Goal: Find specific page/section: Find specific page/section

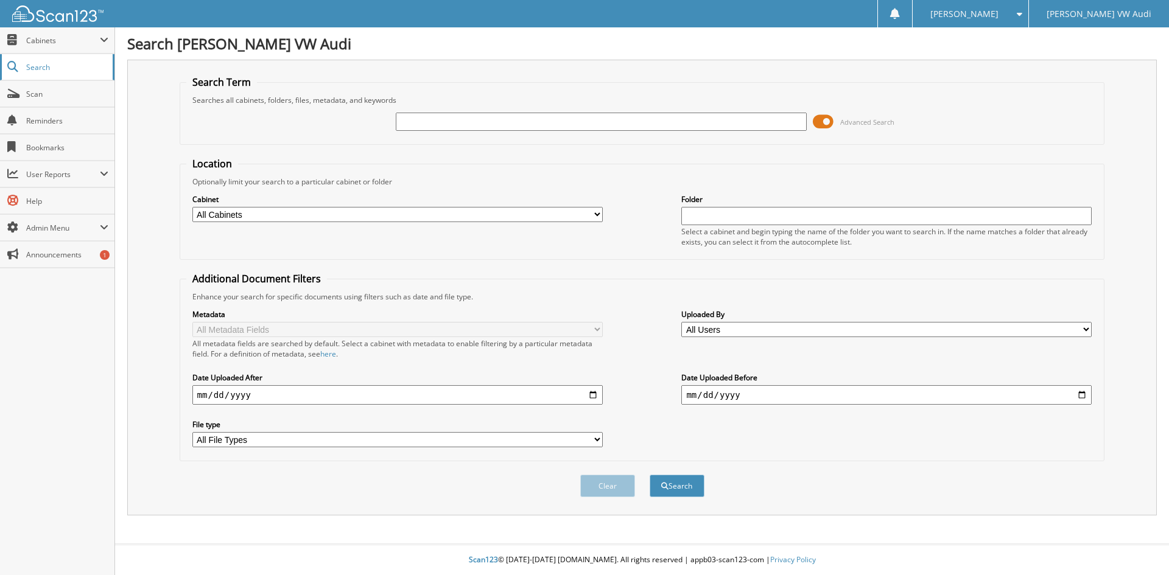
click at [43, 62] on span "Search" at bounding box center [66, 67] width 80 height 10
type input "126027800"
click at [650, 475] on button "Search" at bounding box center [677, 486] width 55 height 23
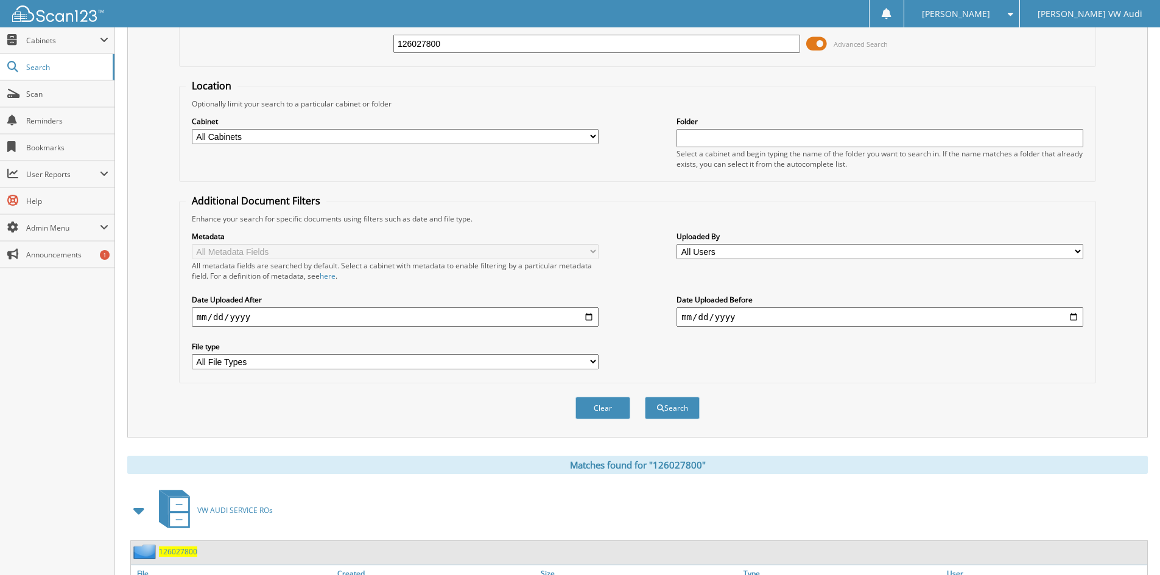
scroll to position [153, 0]
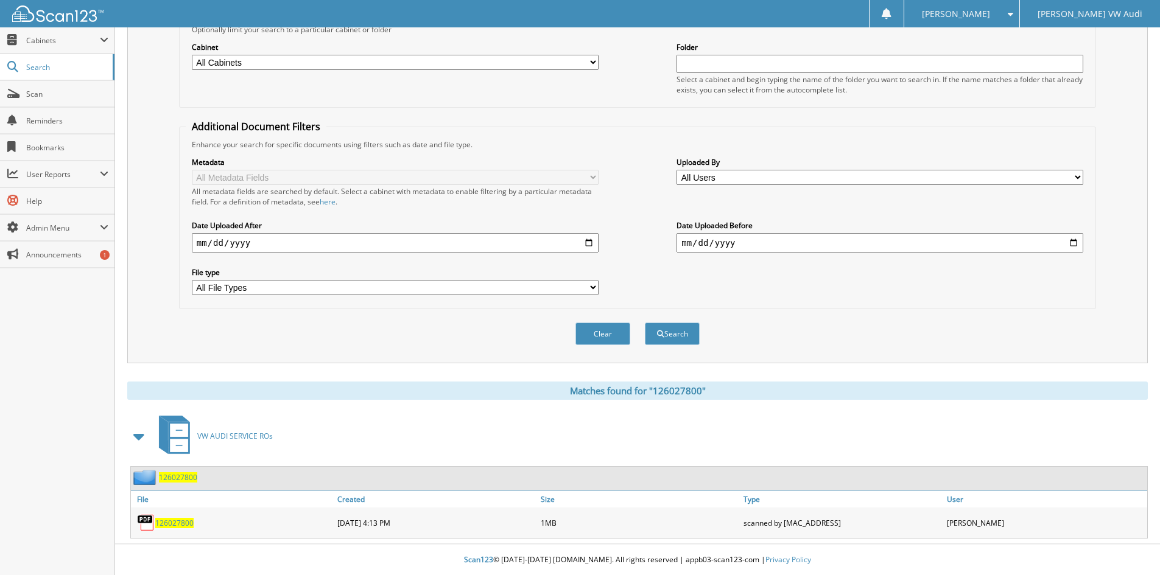
click at [174, 521] on span "126027800" at bounding box center [174, 523] width 38 height 10
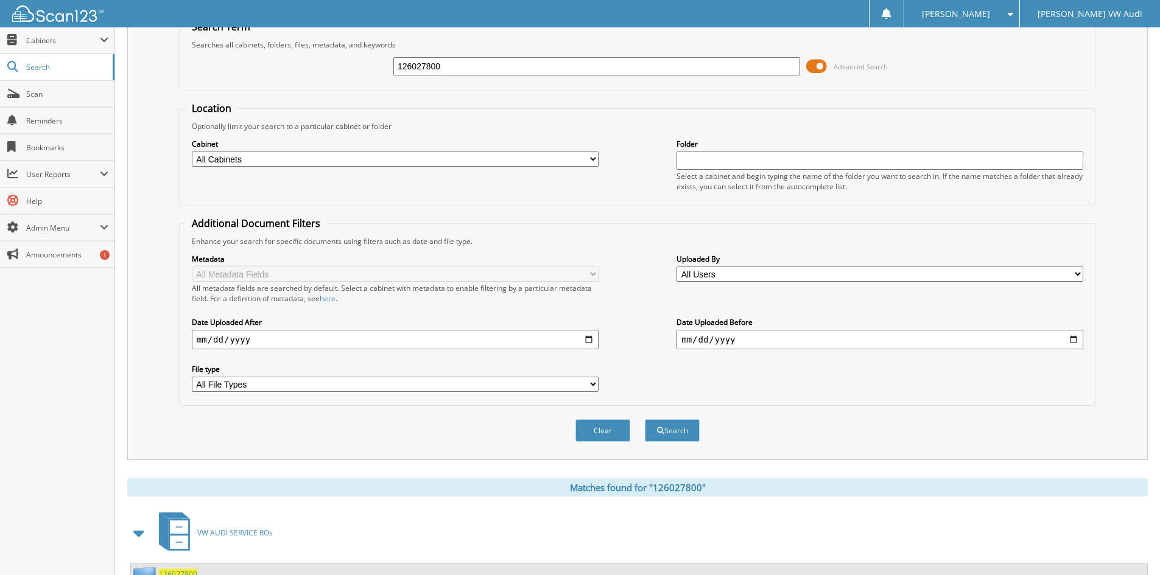
scroll to position [0, 0]
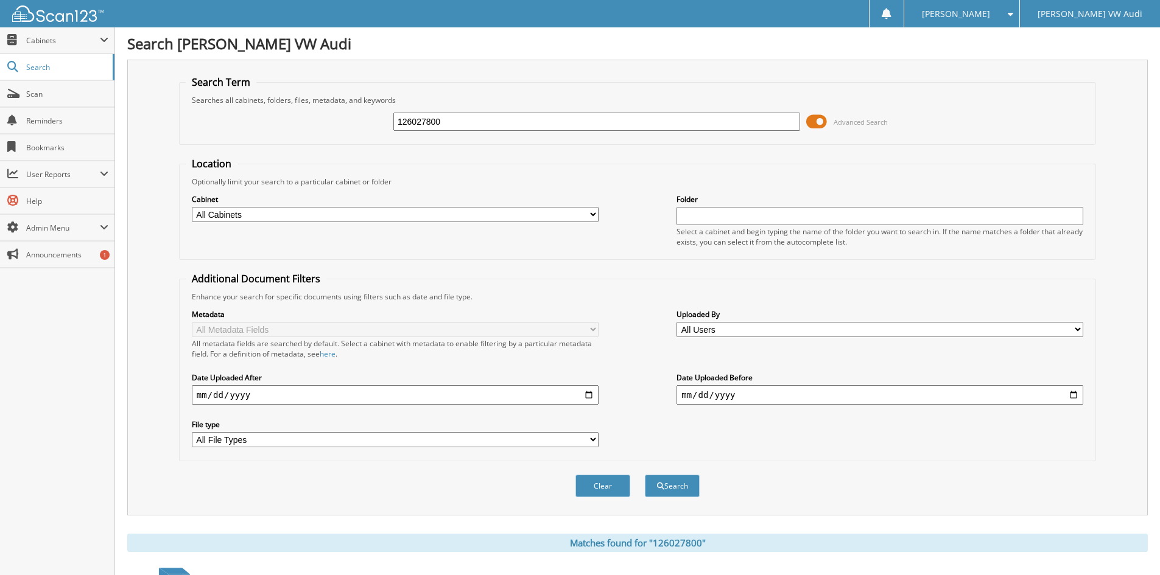
drag, startPoint x: 479, startPoint y: 127, endPoint x: 473, endPoint y: 123, distance: 6.6
click at [477, 125] on input "126027800" at bounding box center [596, 122] width 407 height 18
type input "126022281"
click at [645, 475] on button "Search" at bounding box center [672, 486] width 55 height 23
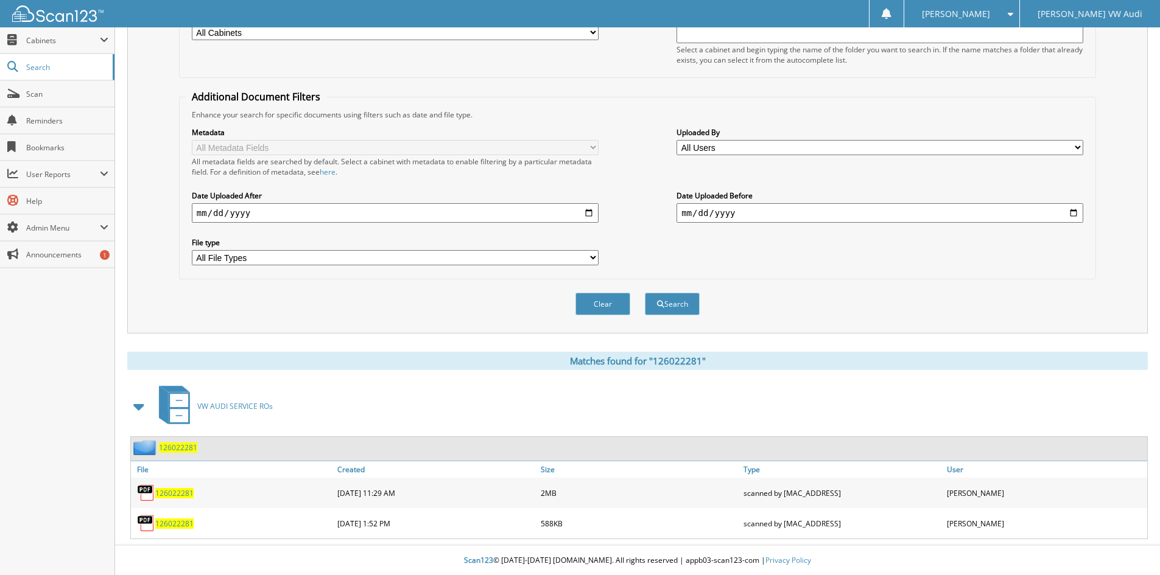
scroll to position [183, 0]
click at [169, 490] on span "126022281" at bounding box center [174, 493] width 38 height 10
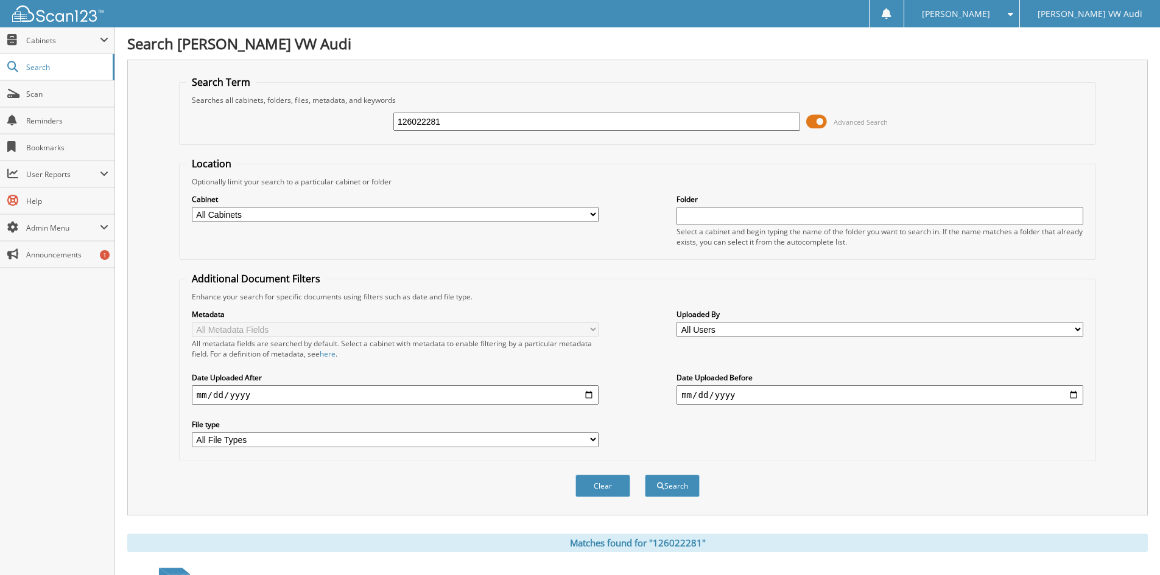
click at [449, 122] on input "126022281" at bounding box center [596, 122] width 407 height 18
type input "126017584"
click at [645, 475] on button "Search" at bounding box center [672, 486] width 55 height 23
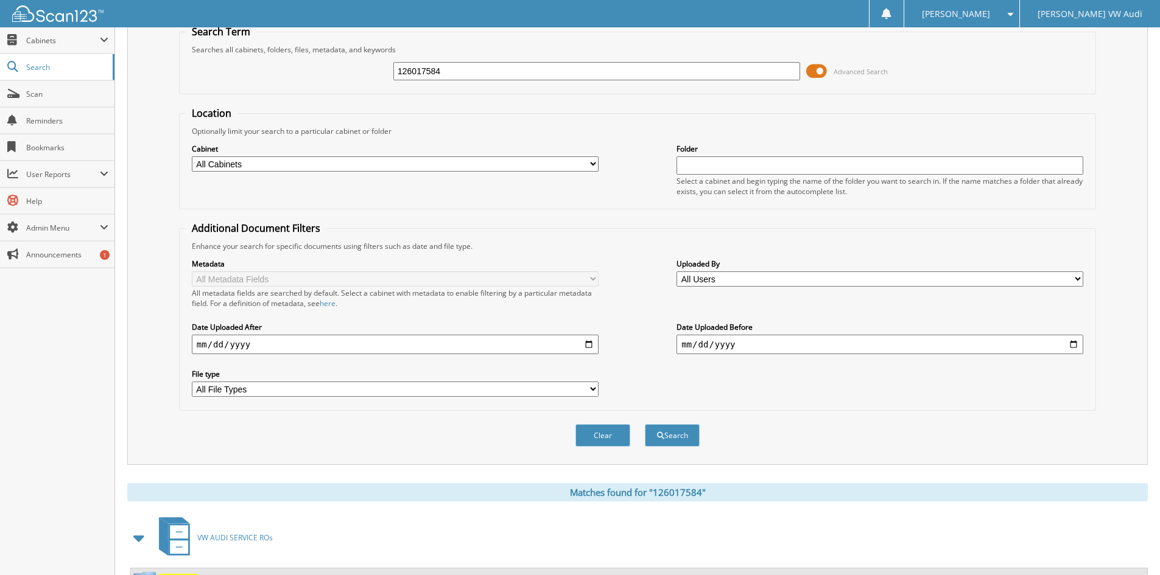
scroll to position [153, 0]
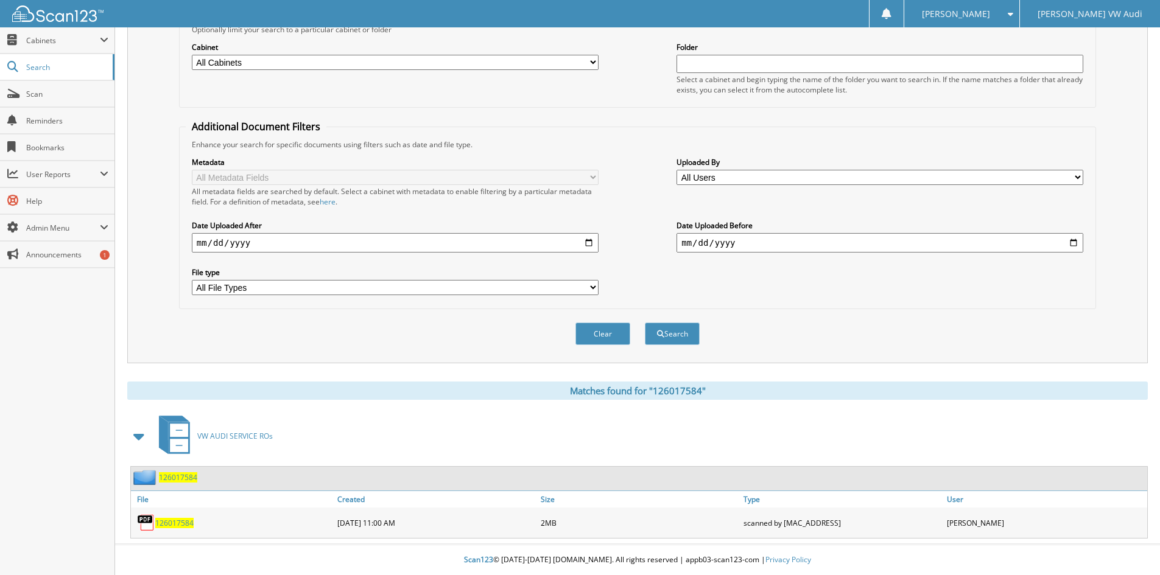
click at [180, 519] on span "126017584" at bounding box center [174, 523] width 38 height 10
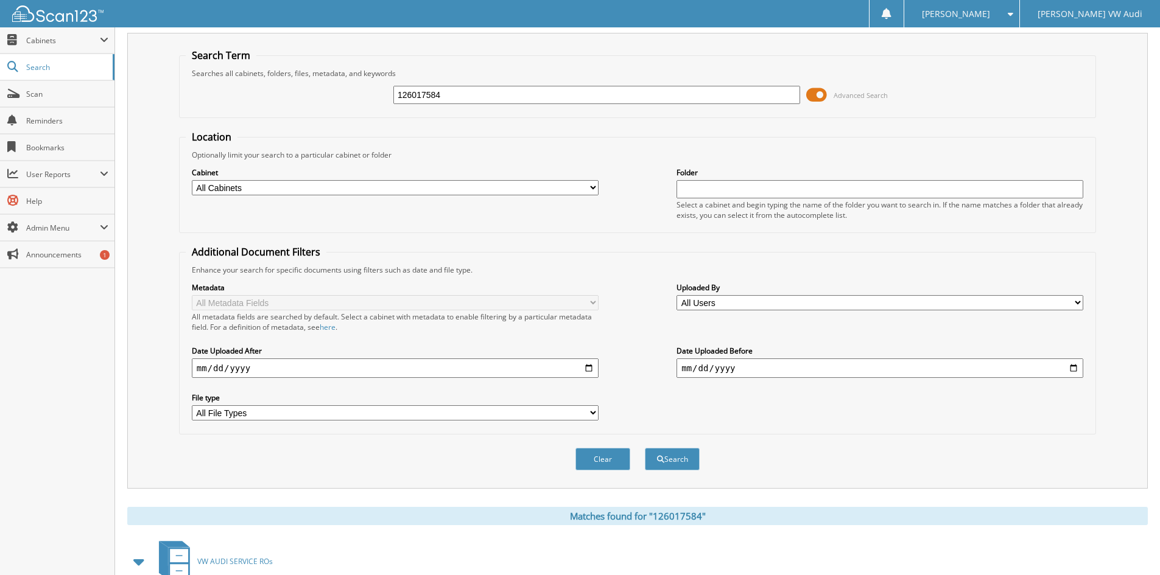
scroll to position [0, 0]
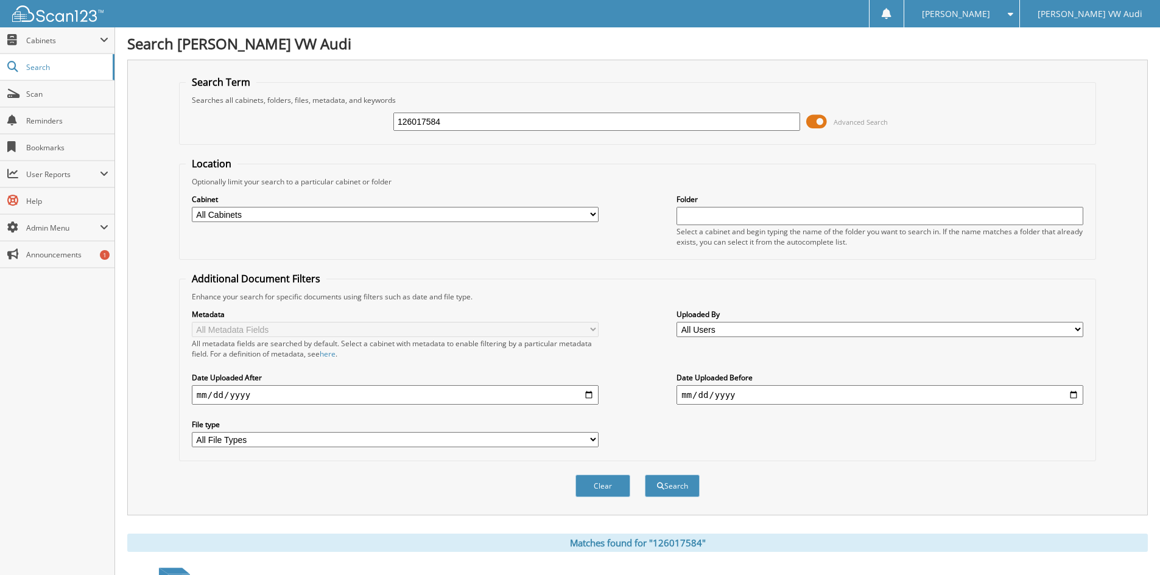
click at [472, 124] on input "126017584" at bounding box center [596, 122] width 407 height 18
type input "126027727"
click at [645, 475] on button "Search" at bounding box center [672, 486] width 55 height 23
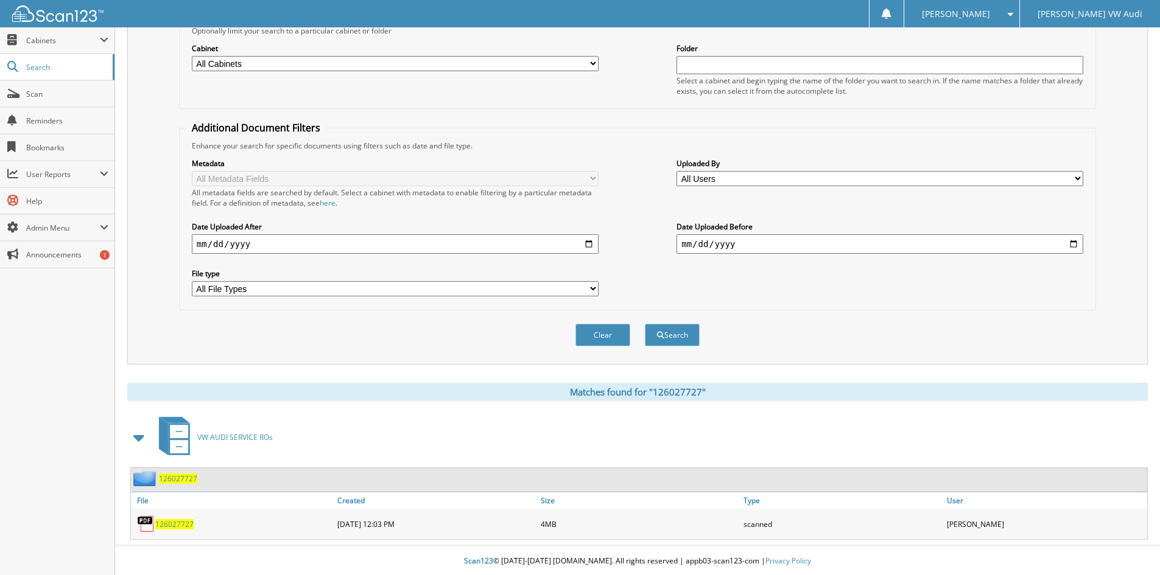
scroll to position [153, 0]
click at [178, 519] on span "126027727" at bounding box center [174, 523] width 38 height 10
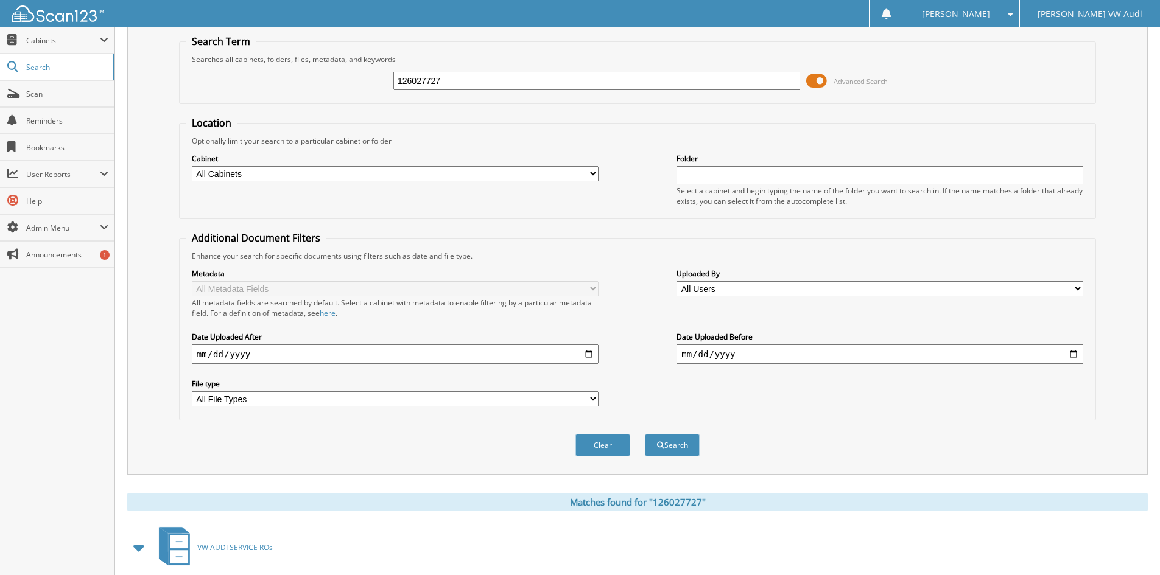
scroll to position [0, 0]
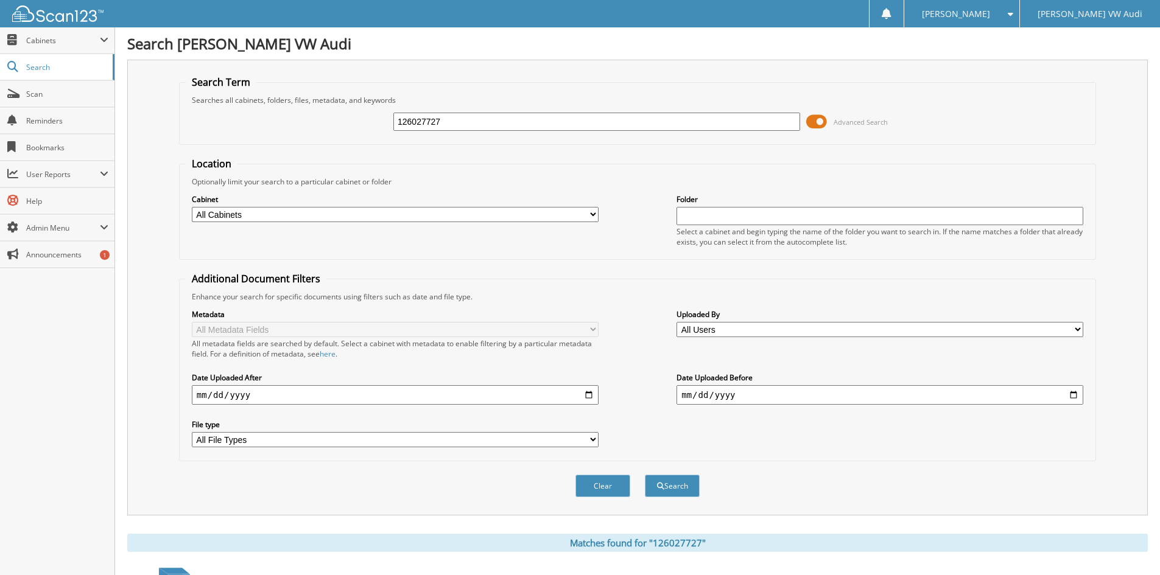
click at [450, 124] on input "126027727" at bounding box center [596, 122] width 407 height 18
type input "126023276"
click at [645, 475] on button "Search" at bounding box center [672, 486] width 55 height 23
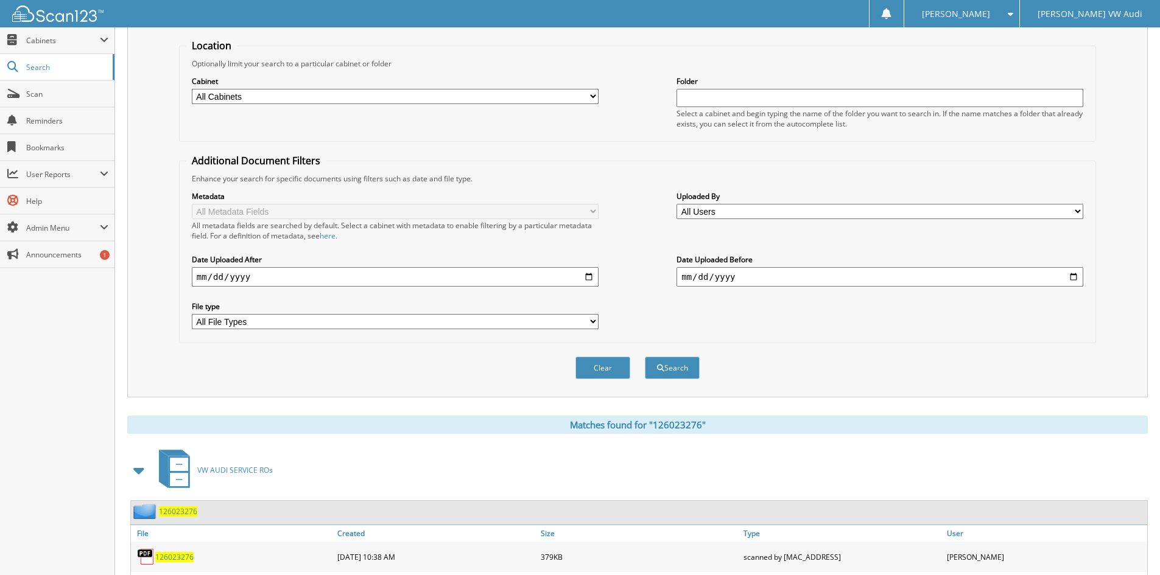
scroll to position [183, 0]
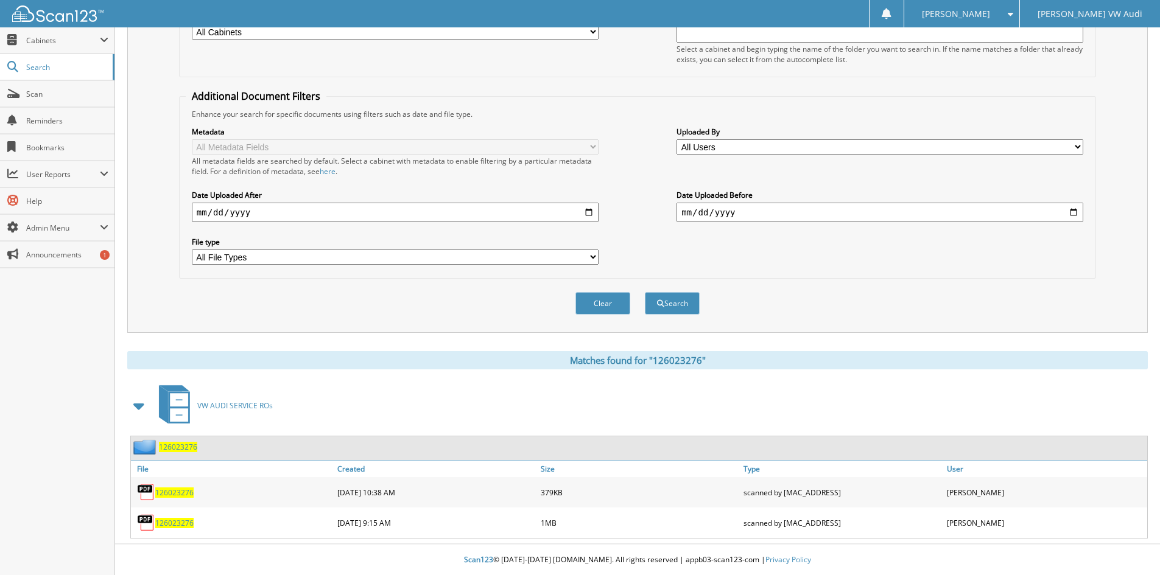
click at [177, 521] on span "126023276" at bounding box center [174, 523] width 38 height 10
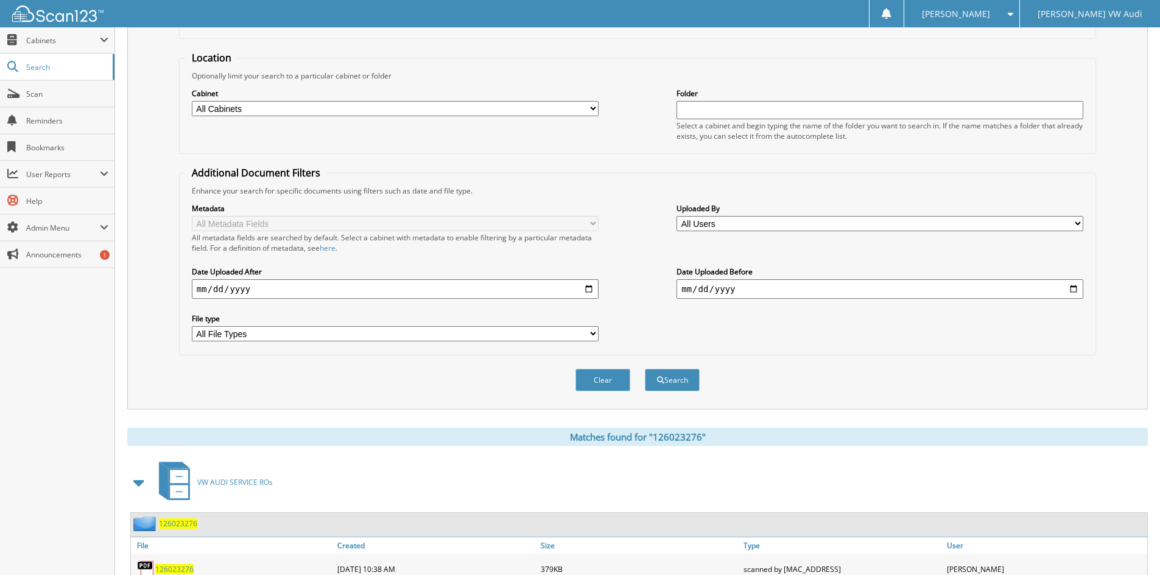
scroll to position [0, 0]
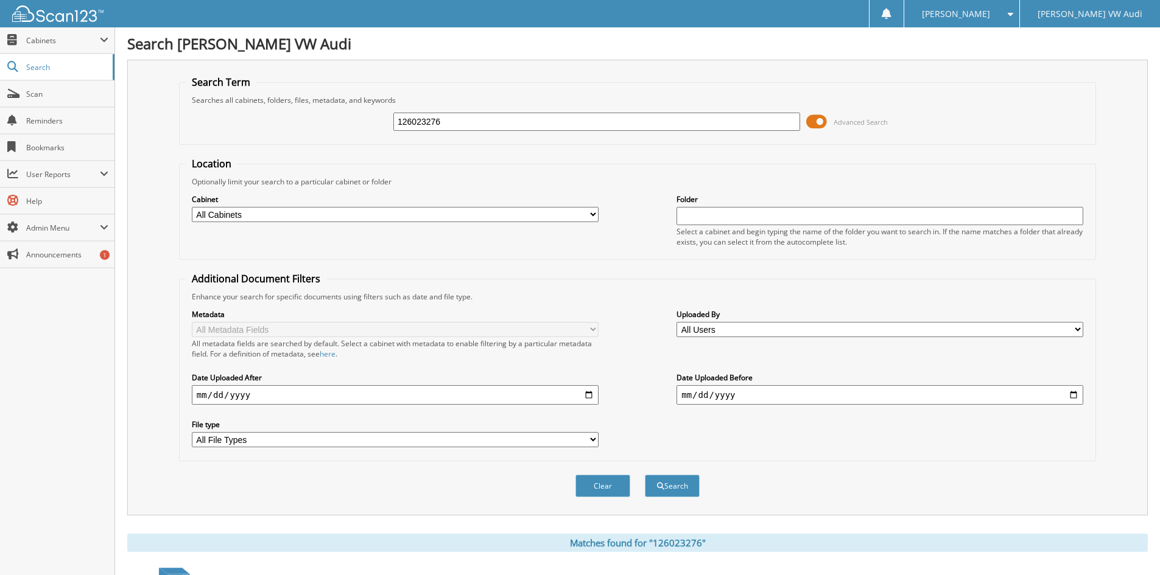
click at [471, 120] on input "126023276" at bounding box center [596, 122] width 407 height 18
type input "126019649"
click at [645, 475] on button "Search" at bounding box center [672, 486] width 55 height 23
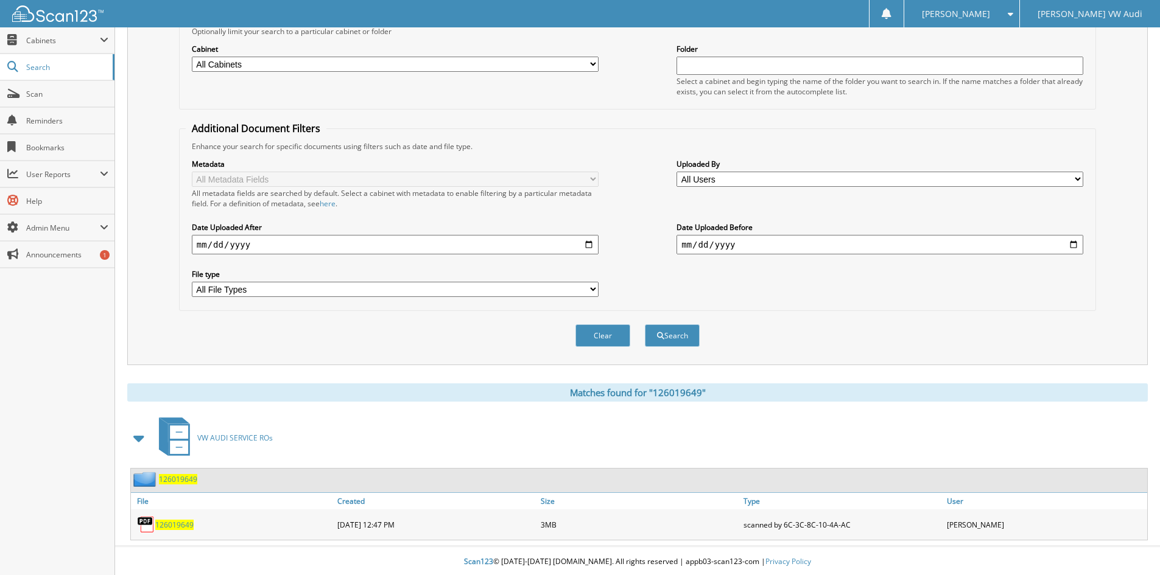
scroll to position [153, 0]
click at [171, 521] on span "126019649" at bounding box center [174, 523] width 38 height 10
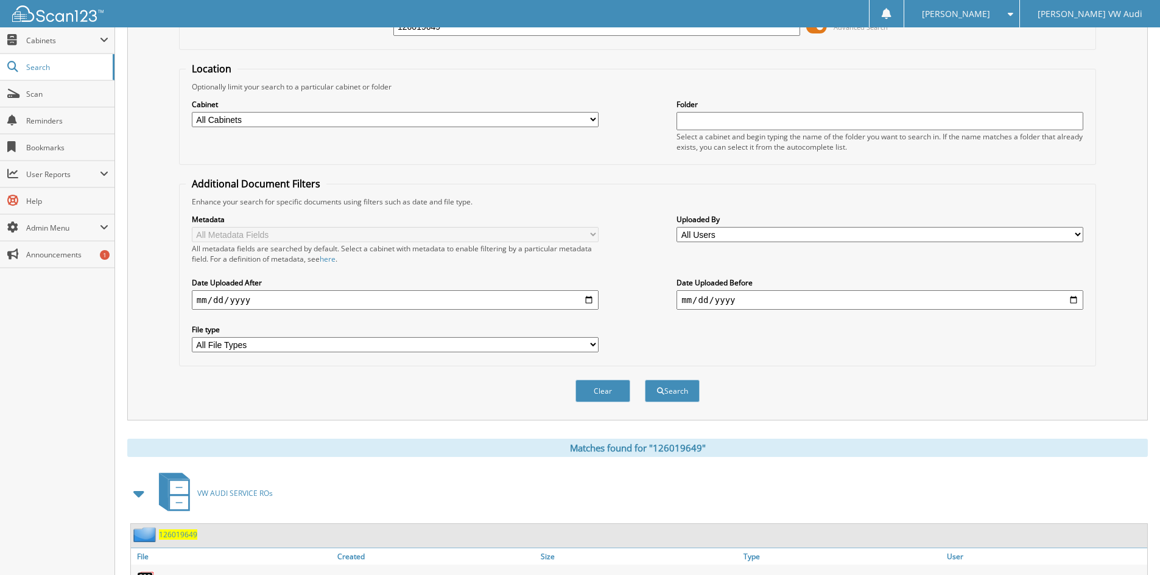
scroll to position [0, 0]
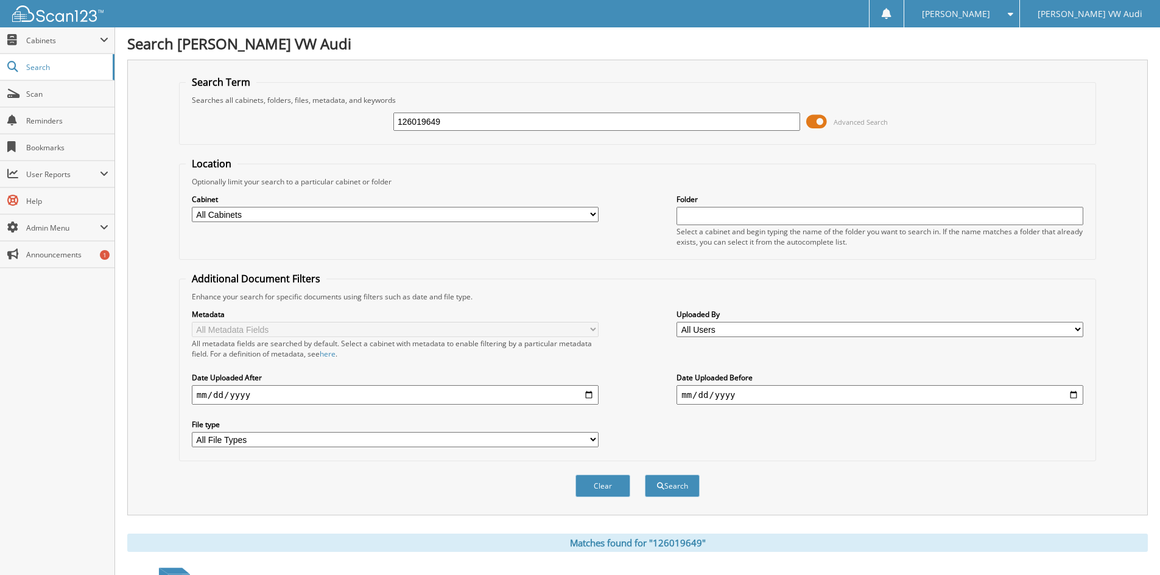
click at [459, 120] on input "126019649" at bounding box center [596, 122] width 407 height 18
type input "126019123"
click at [645, 475] on button "Search" at bounding box center [672, 486] width 55 height 23
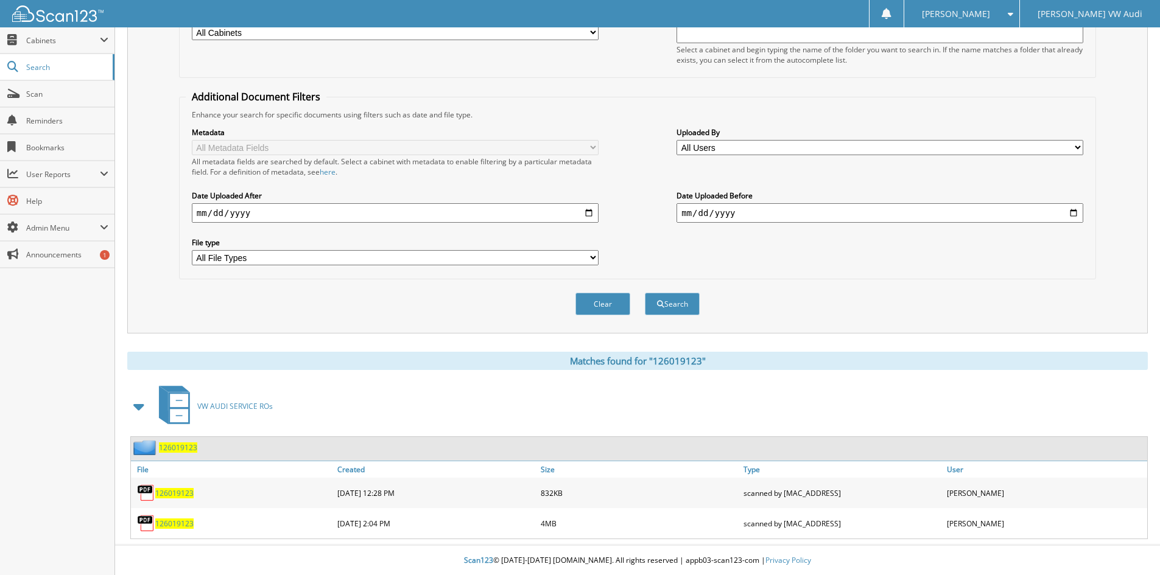
scroll to position [183, 0]
click at [178, 519] on span "126019123" at bounding box center [174, 523] width 38 height 10
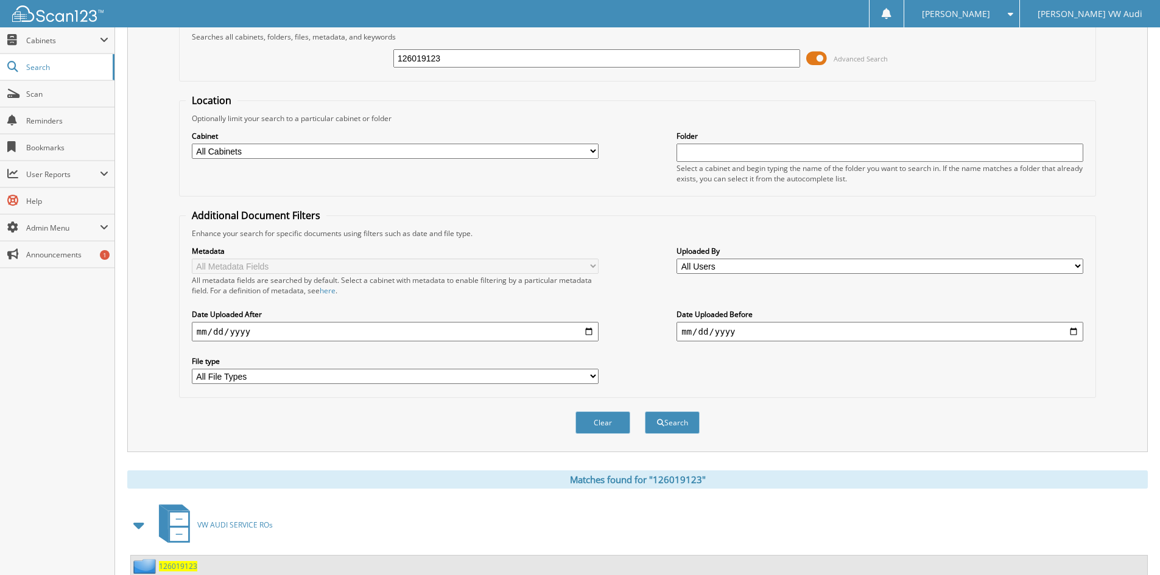
scroll to position [0, 0]
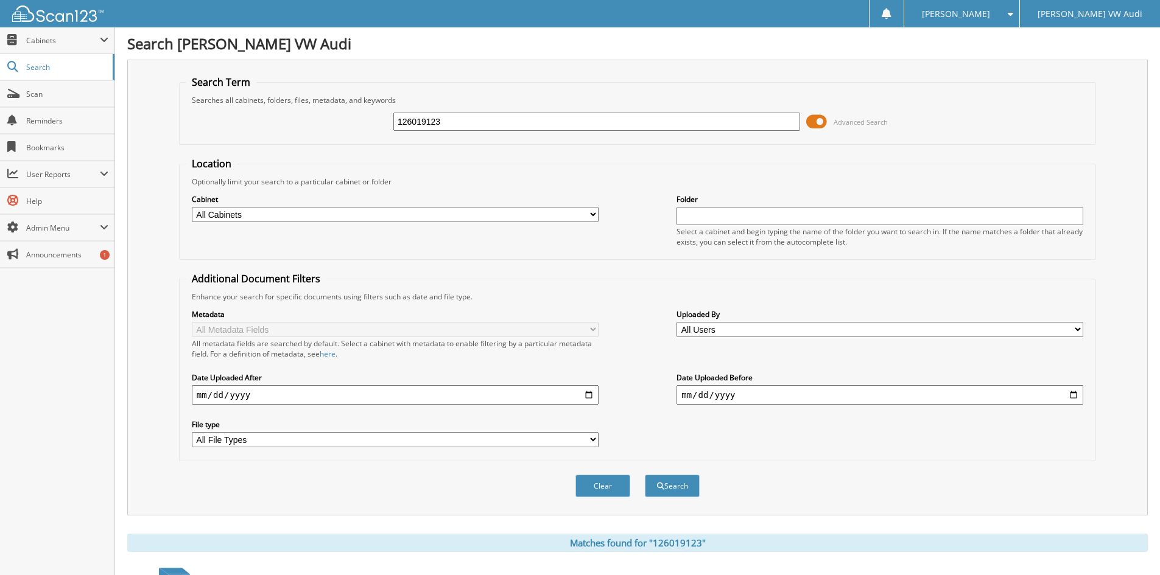
click at [469, 124] on input "126019123" at bounding box center [596, 122] width 407 height 18
type input "126027756"
click at [645, 475] on button "Search" at bounding box center [672, 486] width 55 height 23
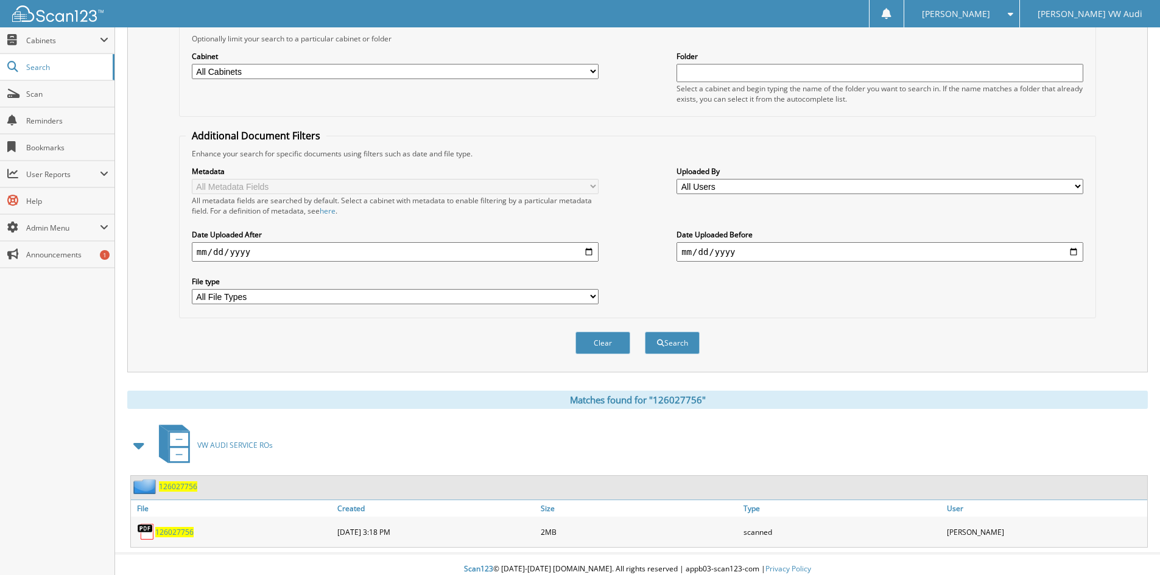
scroll to position [153, 0]
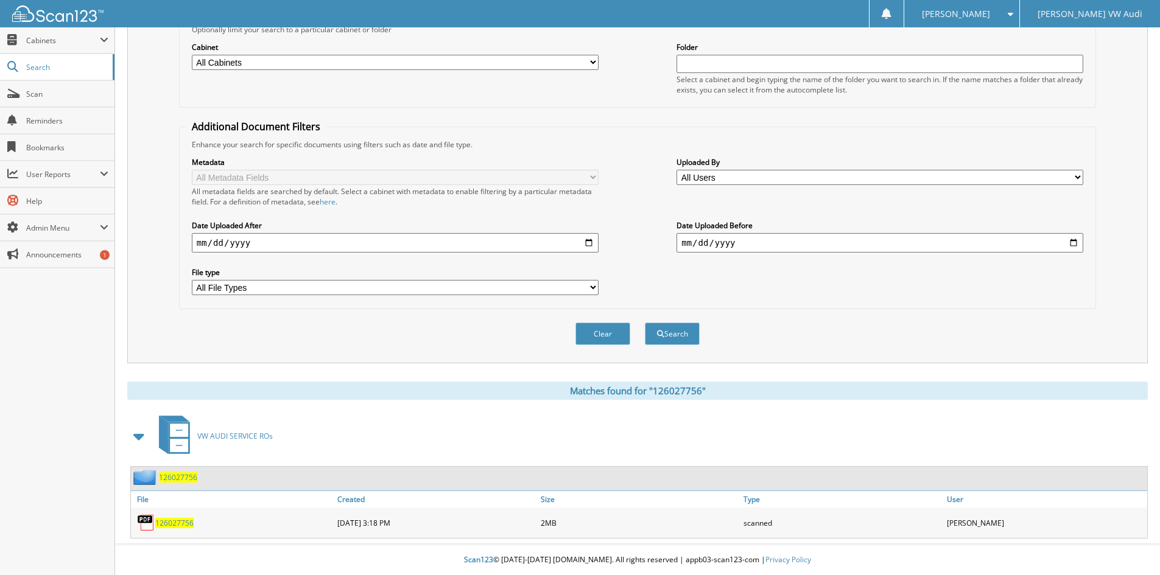
click at [165, 521] on span "126027756" at bounding box center [174, 523] width 38 height 10
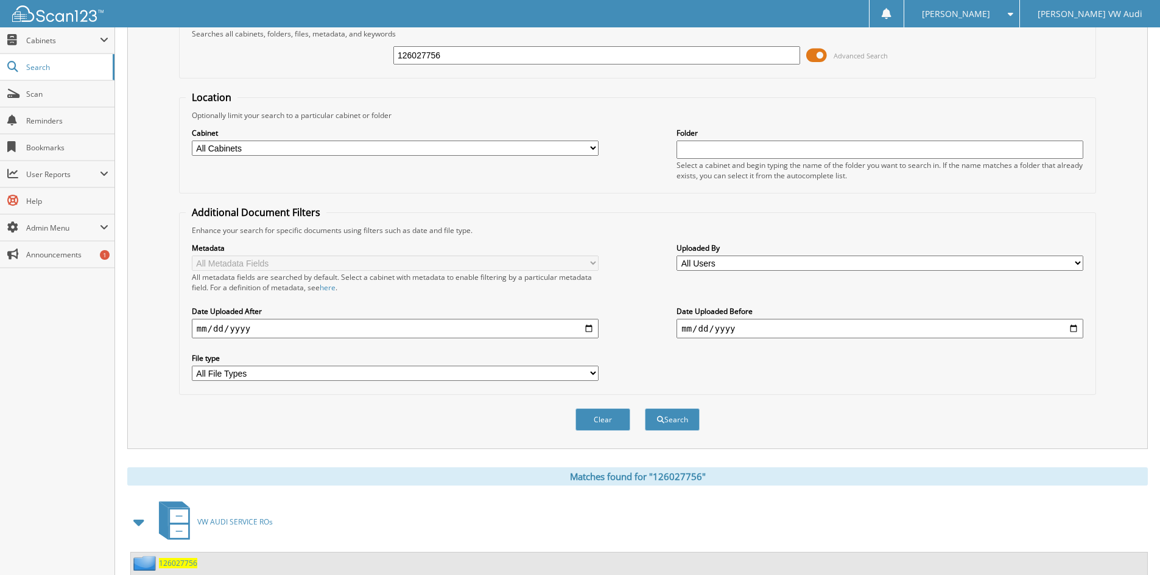
scroll to position [0, 0]
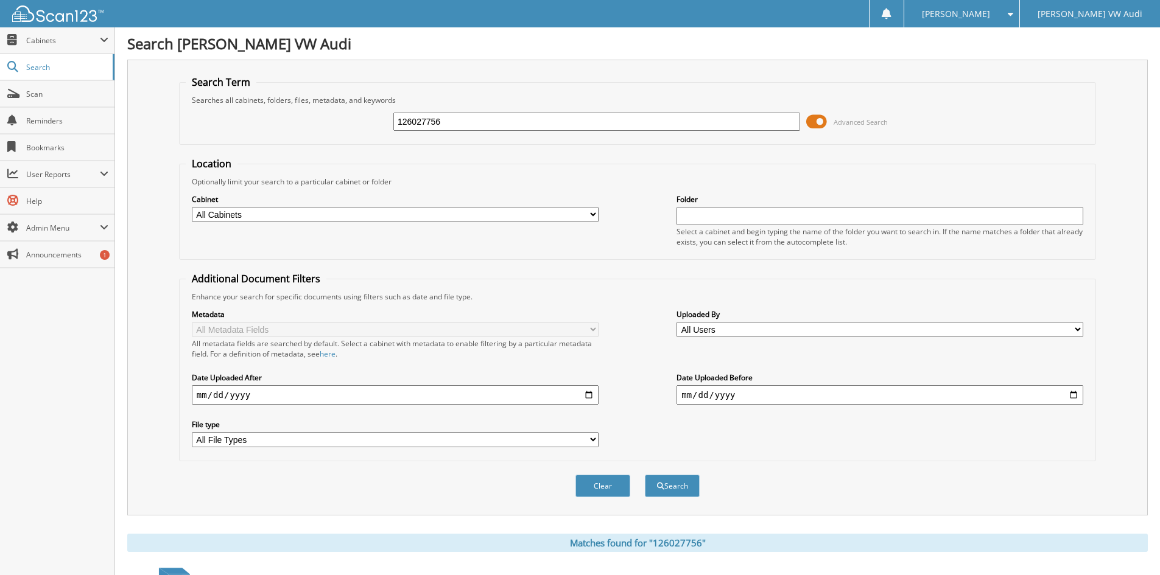
click at [468, 124] on input "126027756" at bounding box center [596, 122] width 407 height 18
type input "126018001"
click at [645, 475] on button "Search" at bounding box center [672, 486] width 55 height 23
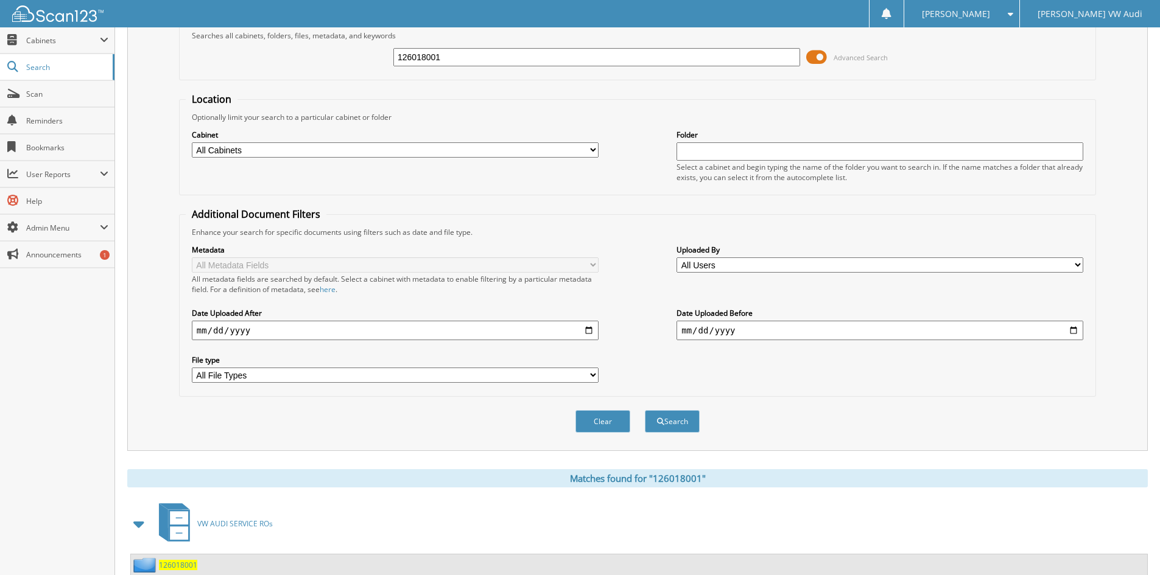
scroll to position [153, 0]
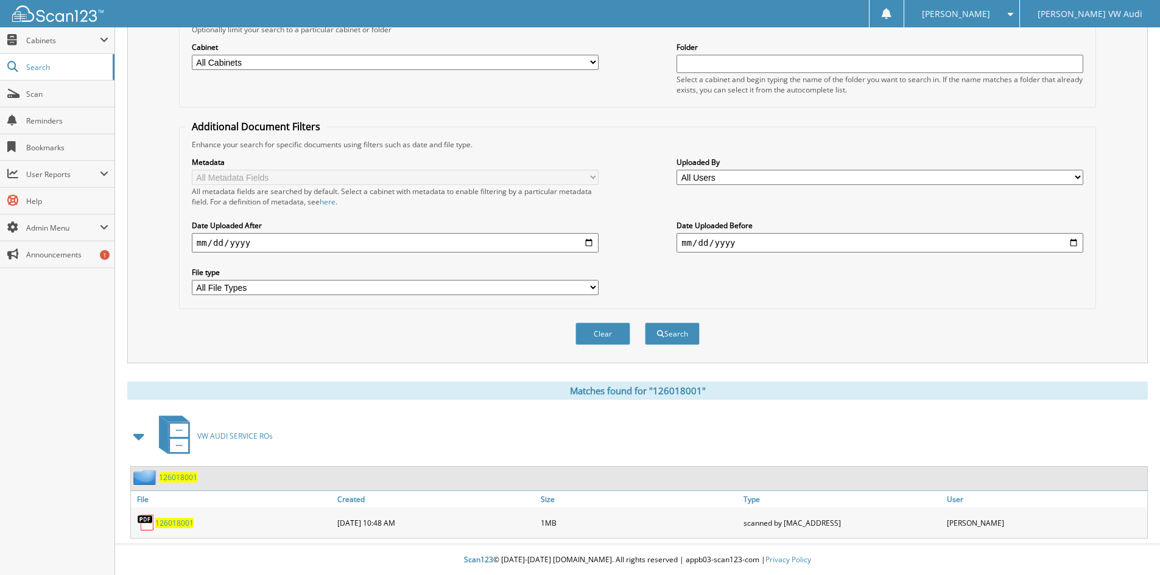
click at [172, 521] on span "126018001" at bounding box center [174, 523] width 38 height 10
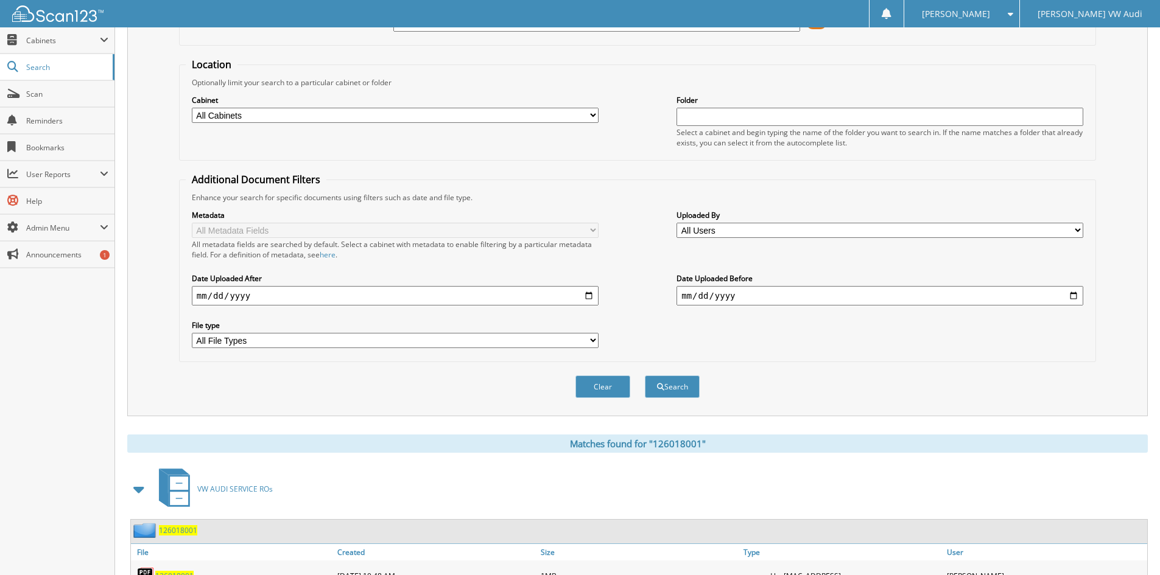
scroll to position [0, 0]
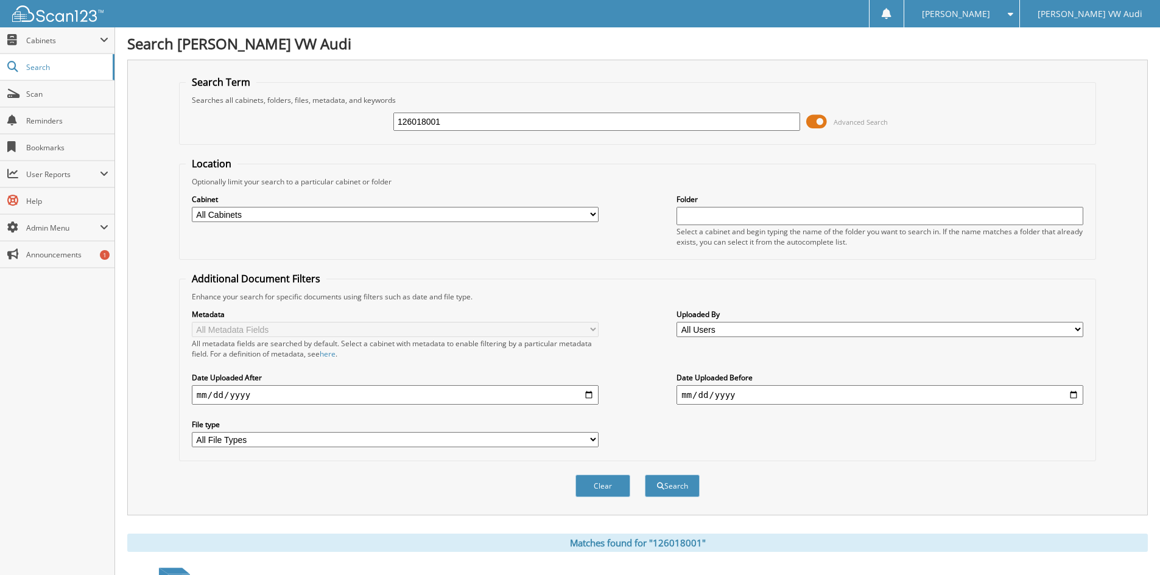
click at [468, 122] on input "126018001" at bounding box center [596, 122] width 407 height 18
type input "126027716"
click at [645, 475] on button "Search" at bounding box center [672, 486] width 55 height 23
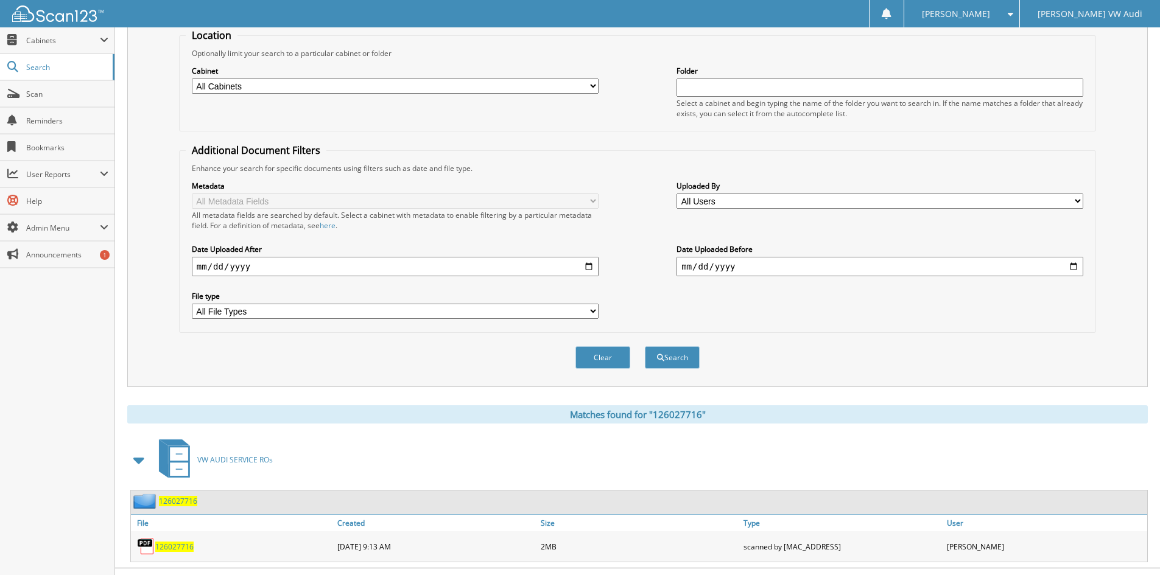
scroll to position [153, 0]
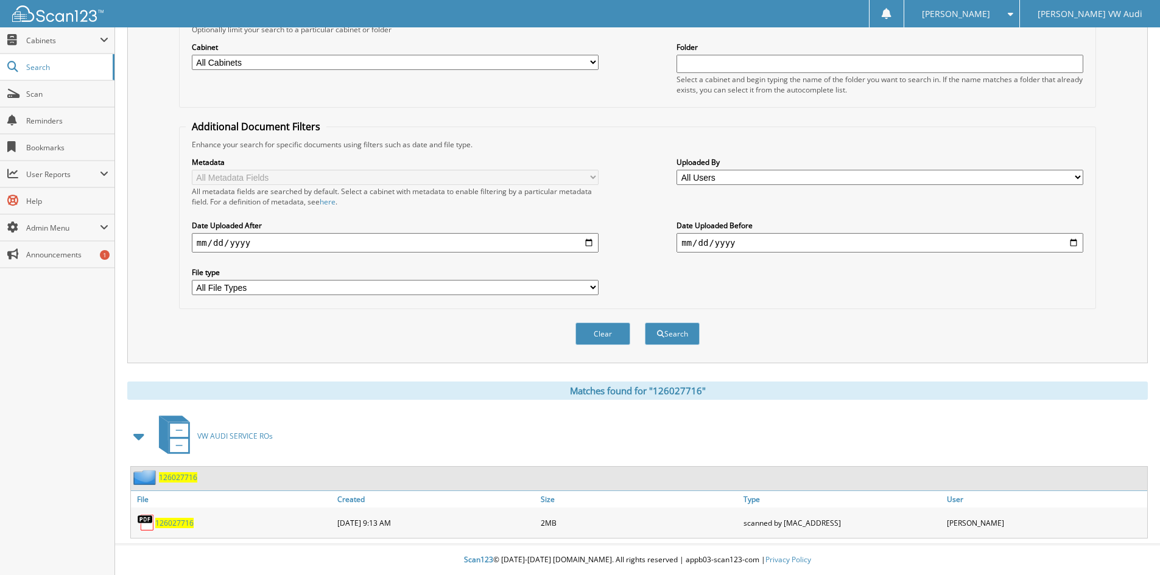
drag, startPoint x: 178, startPoint y: 521, endPoint x: 167, endPoint y: 524, distance: 10.6
click at [178, 521] on span "126027716" at bounding box center [174, 523] width 38 height 10
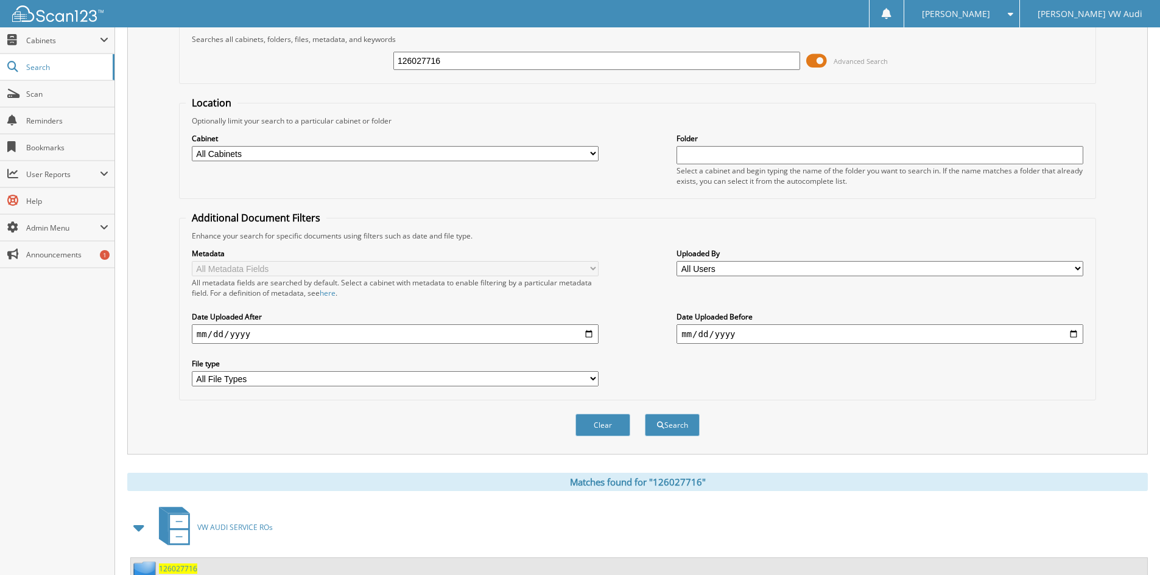
scroll to position [0, 0]
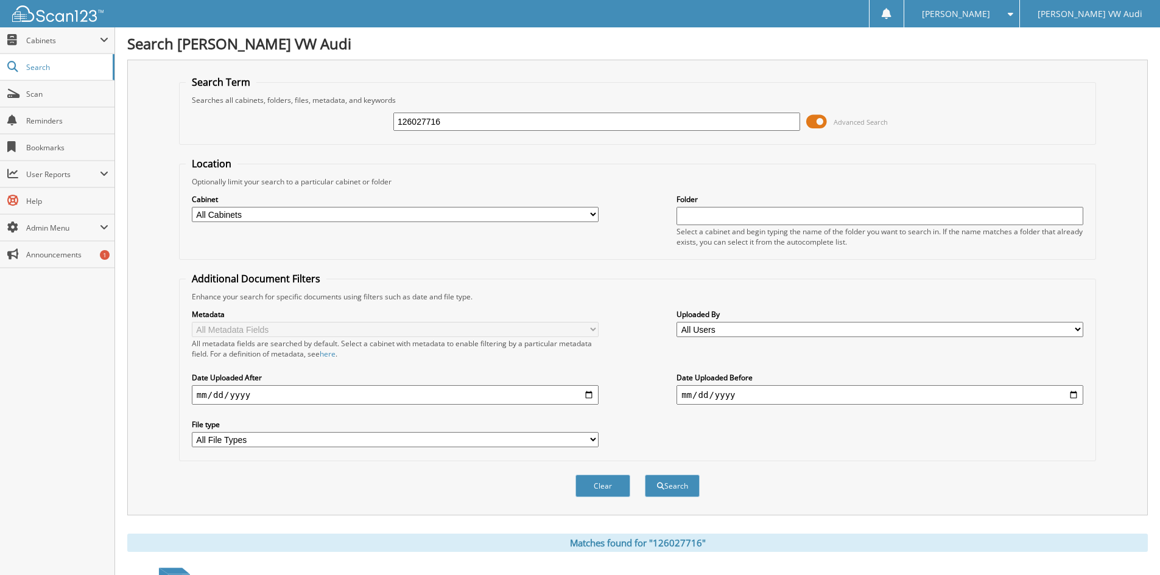
click at [454, 118] on input "126027716" at bounding box center [596, 122] width 407 height 18
type input "126027657"
click at [645, 475] on button "Search" at bounding box center [672, 486] width 55 height 23
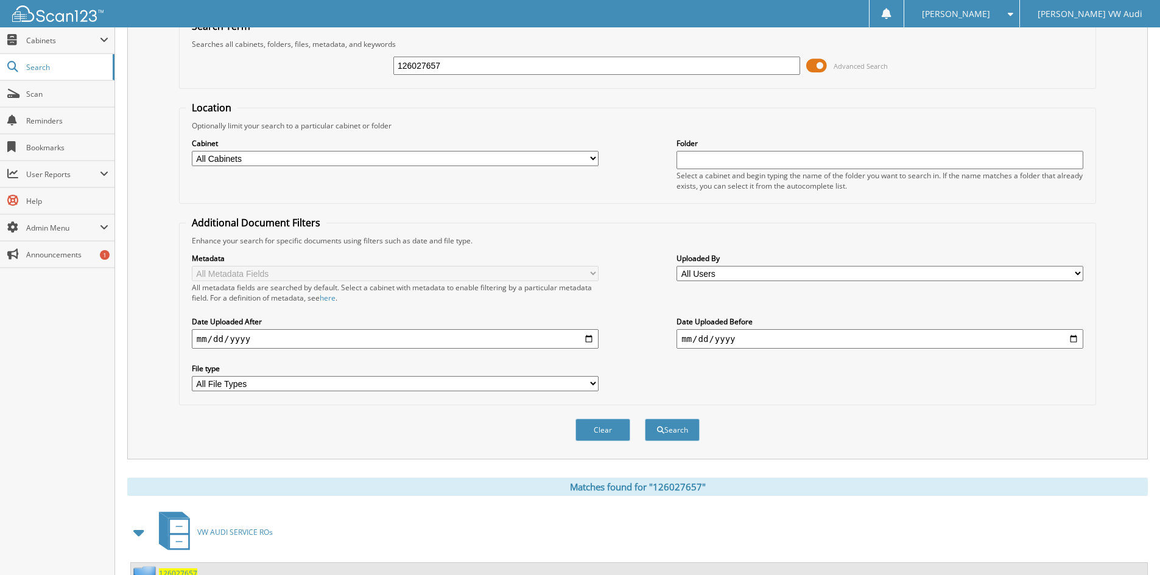
scroll to position [153, 0]
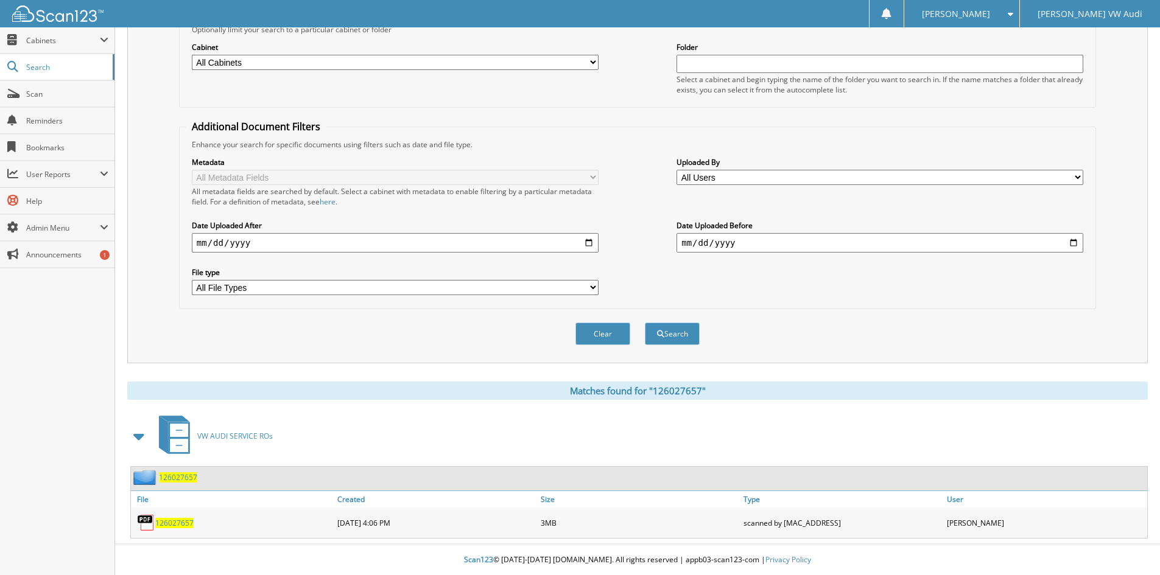
click at [174, 519] on span "126027657" at bounding box center [174, 523] width 38 height 10
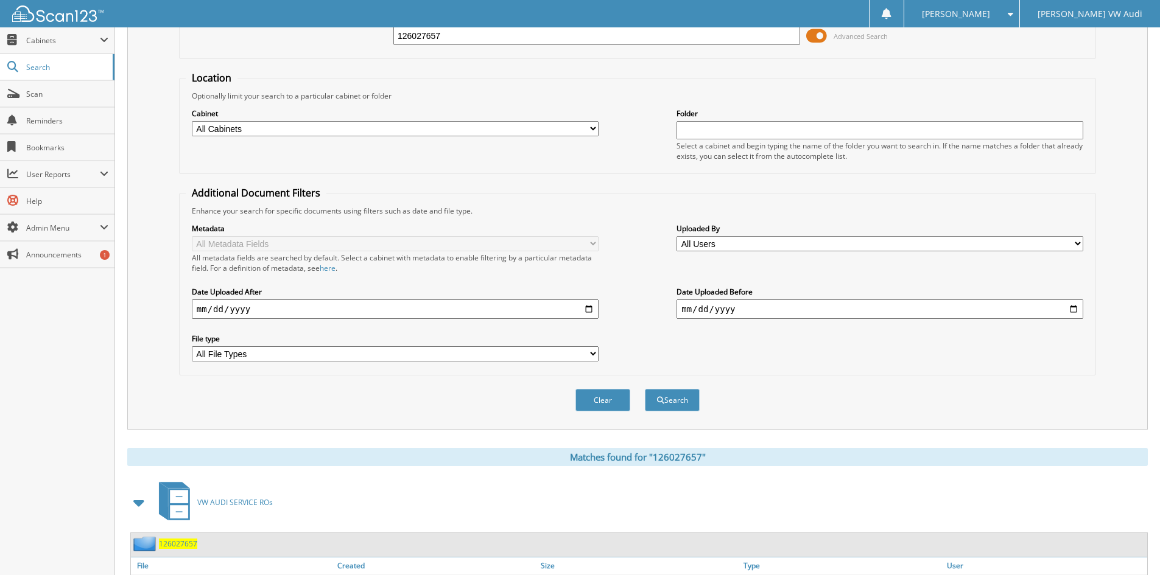
scroll to position [0, 0]
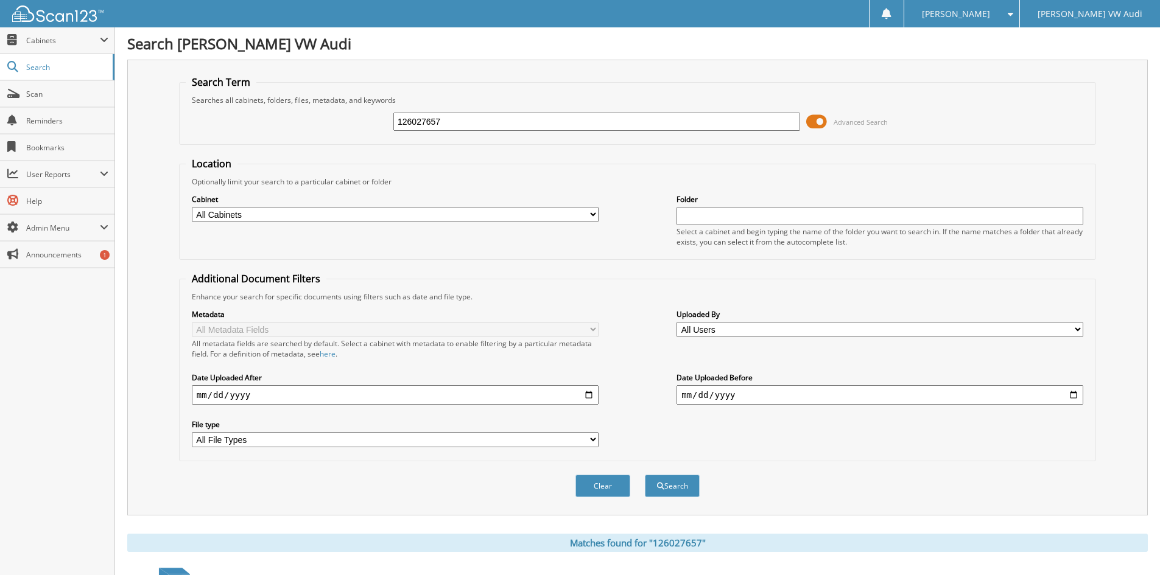
click at [465, 124] on input "126027657" at bounding box center [596, 122] width 407 height 18
type input "126004640"
click at [645, 475] on button "Search" at bounding box center [672, 486] width 55 height 23
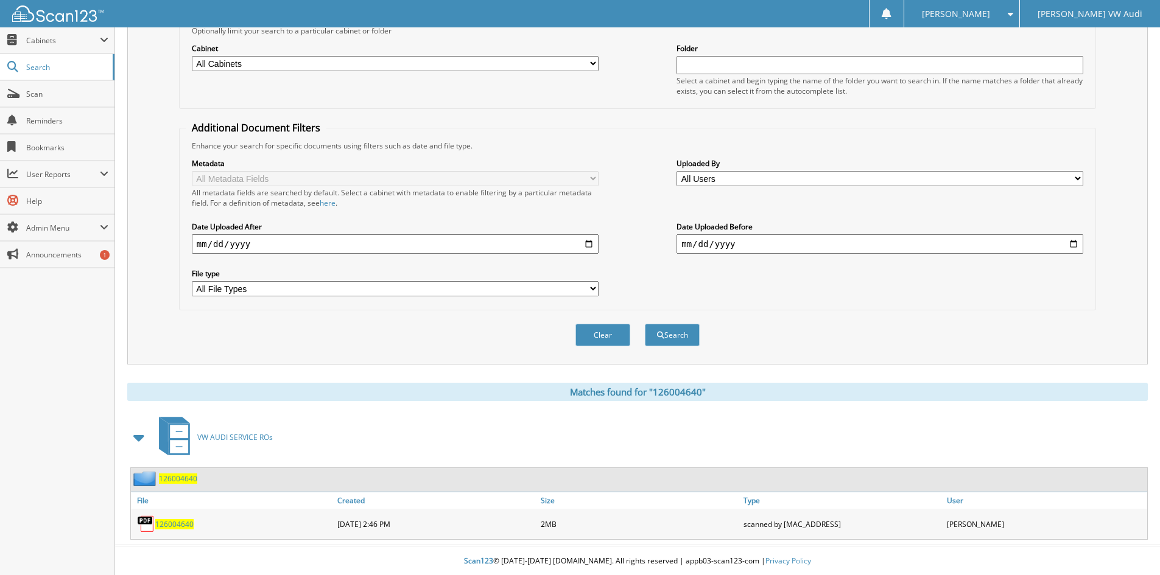
scroll to position [153, 0]
click at [177, 519] on span "126004640" at bounding box center [174, 523] width 38 height 10
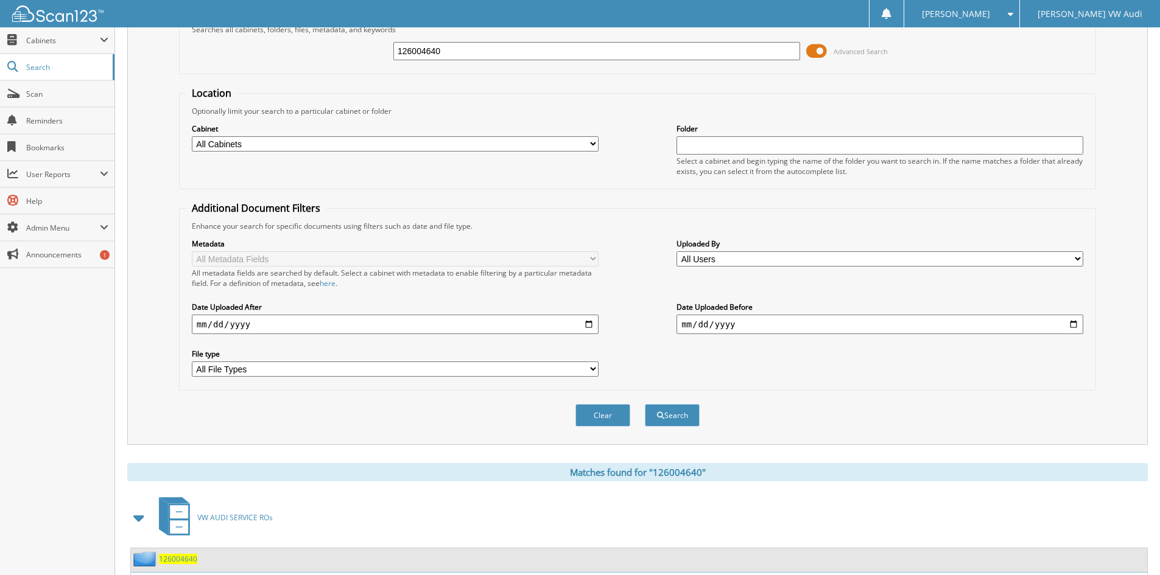
scroll to position [0, 0]
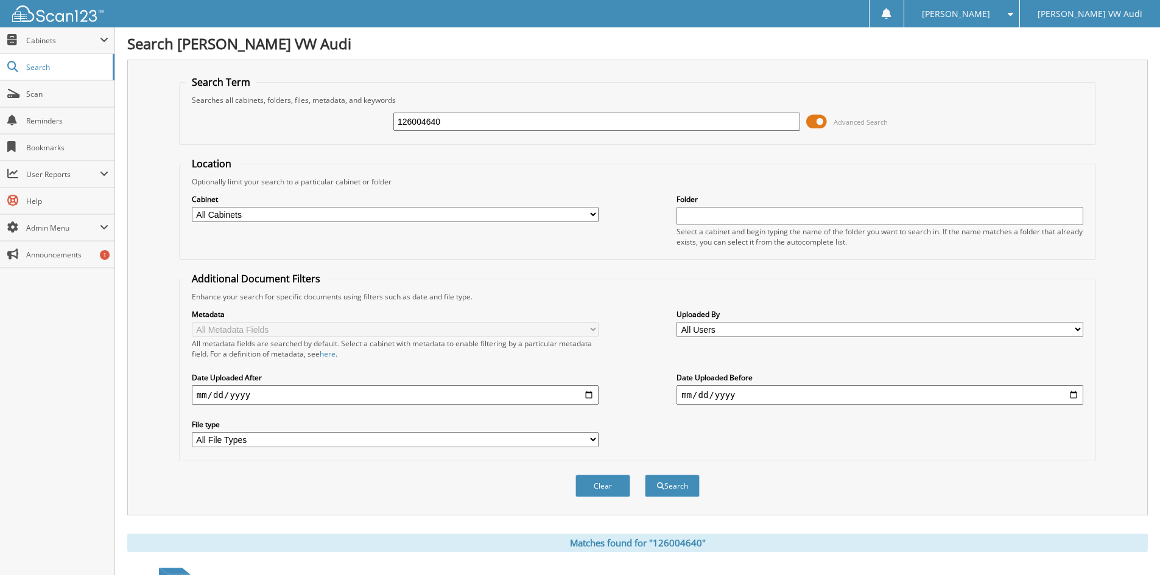
click at [458, 131] on div "126004640" at bounding box center [596, 121] width 407 height 21
click at [456, 117] on input "126004640" at bounding box center [596, 122] width 407 height 18
type input "1"
type input "6264856"
click at [645, 475] on button "Search" at bounding box center [672, 486] width 55 height 23
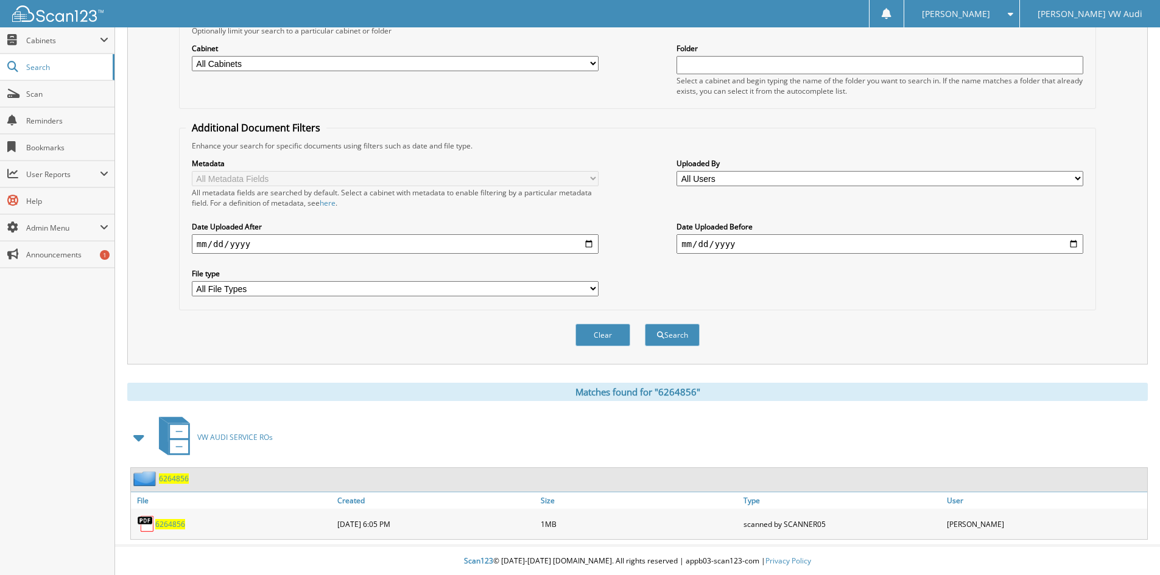
scroll to position [153, 0]
click at [172, 521] on span "6264856" at bounding box center [170, 523] width 30 height 10
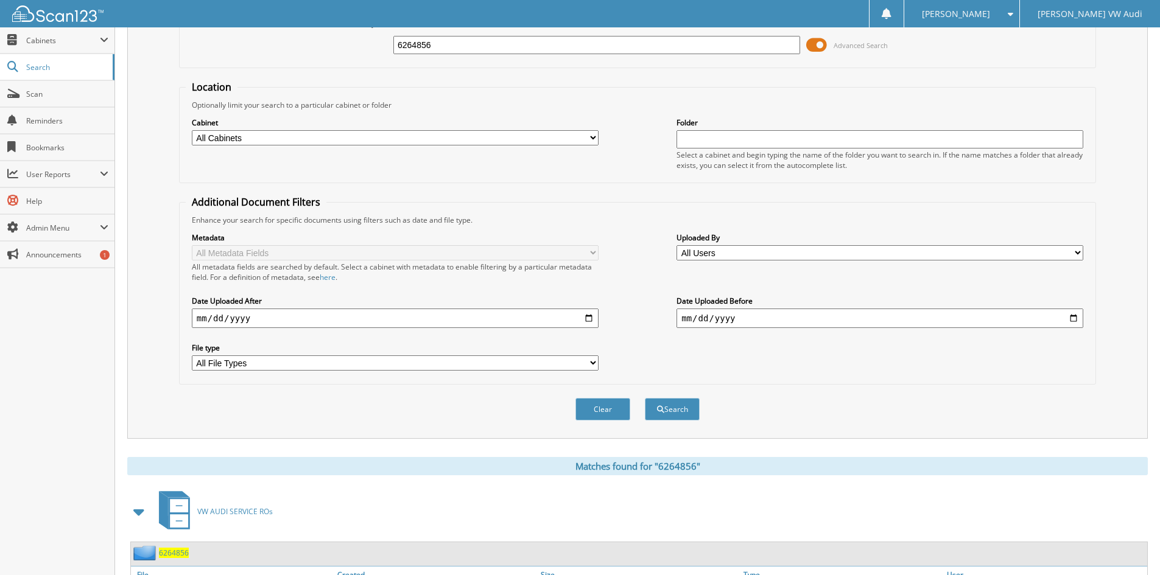
scroll to position [0, 0]
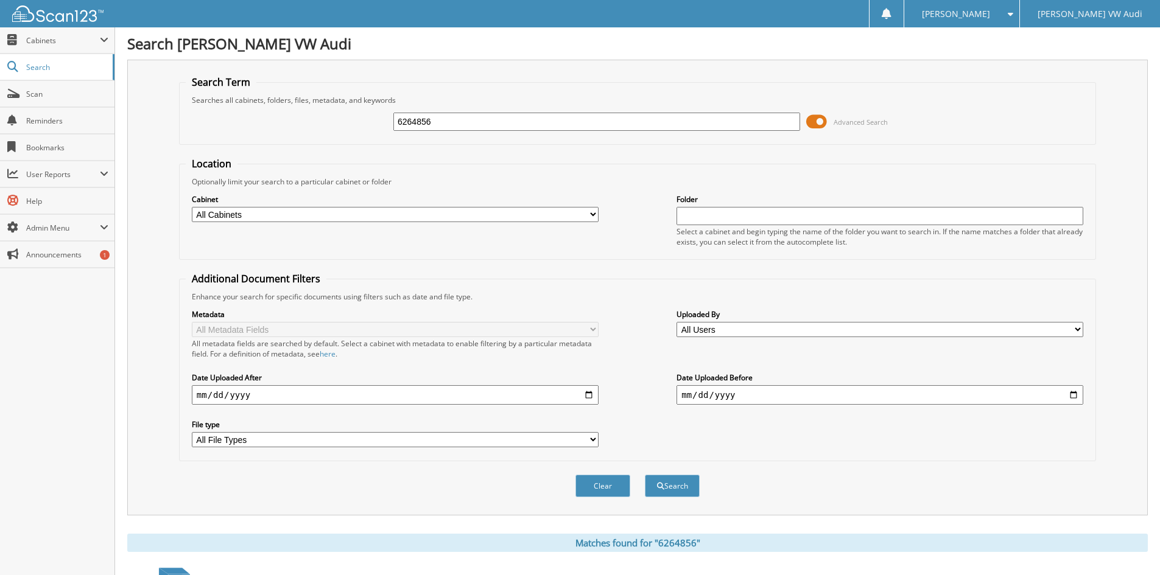
click at [454, 122] on input "6264856" at bounding box center [596, 122] width 407 height 18
type input "6"
type input "126027686"
click at [645, 475] on button "Search" at bounding box center [672, 486] width 55 height 23
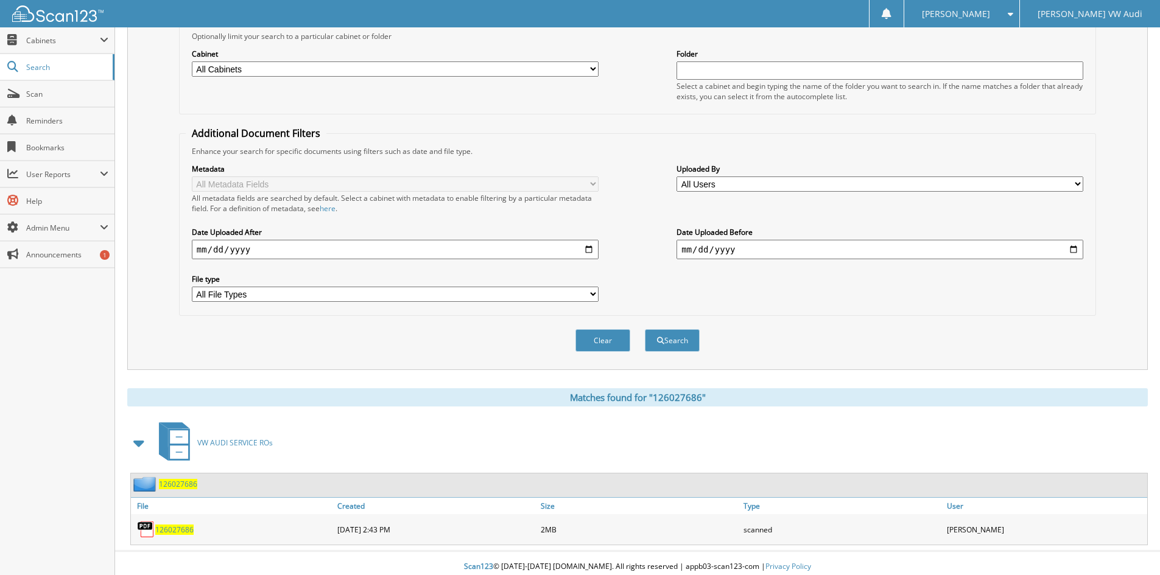
scroll to position [153, 0]
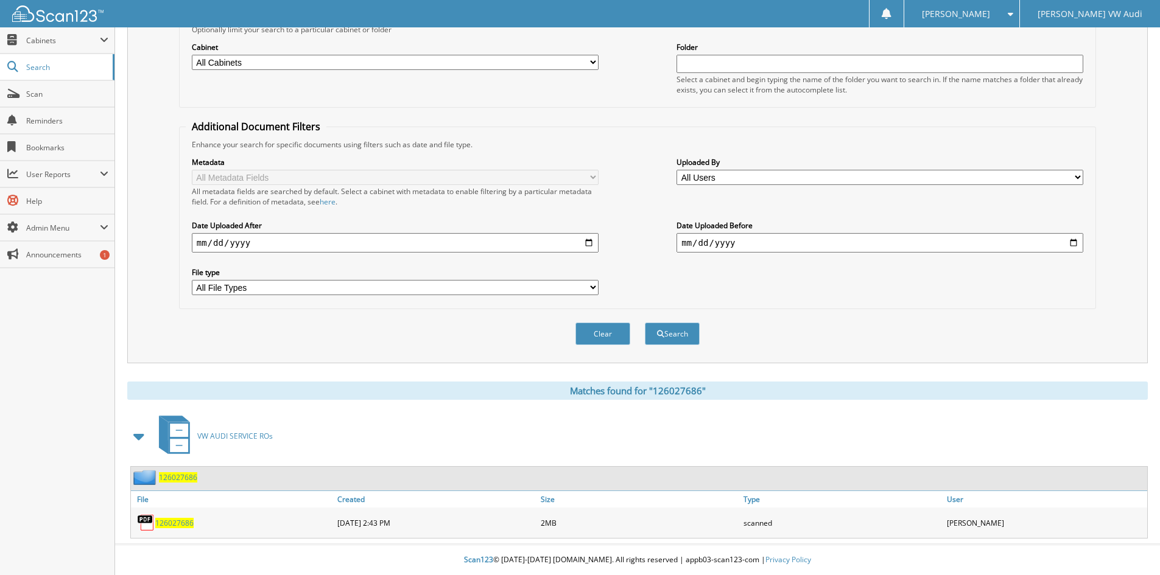
click at [178, 524] on span "126027686" at bounding box center [174, 523] width 38 height 10
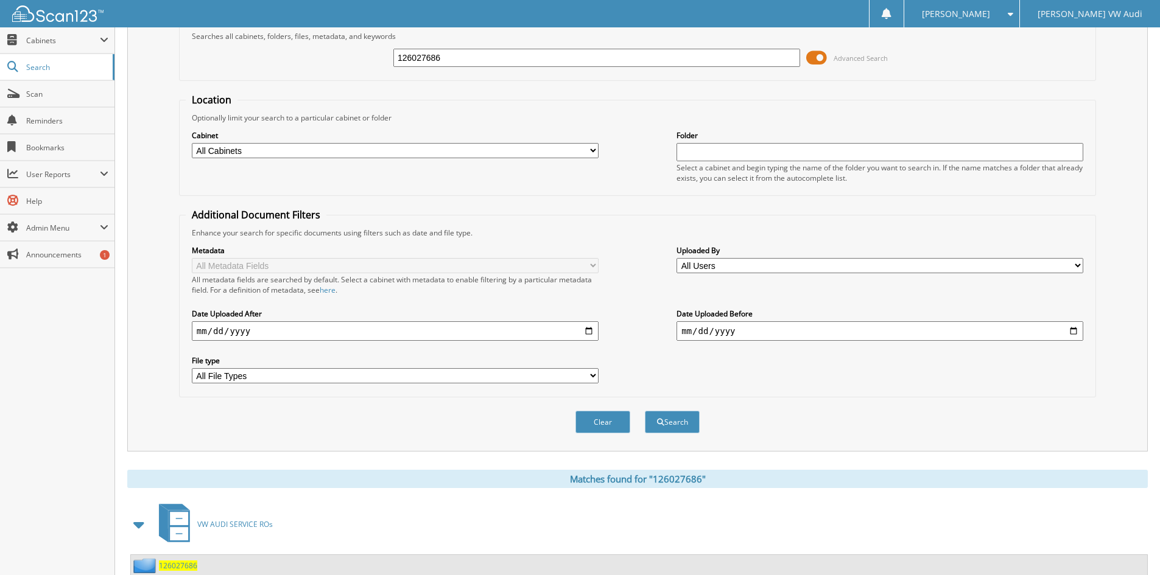
scroll to position [0, 0]
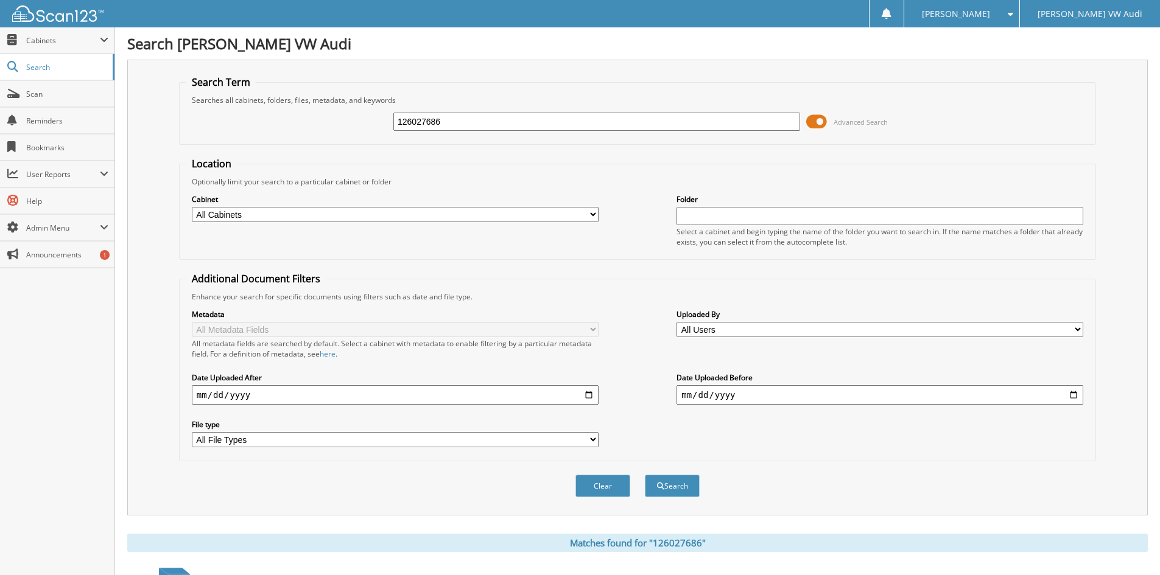
click at [454, 123] on input "126027686" at bounding box center [596, 122] width 407 height 18
type input "126021271"
click at [645, 475] on button "Search" at bounding box center [672, 486] width 55 height 23
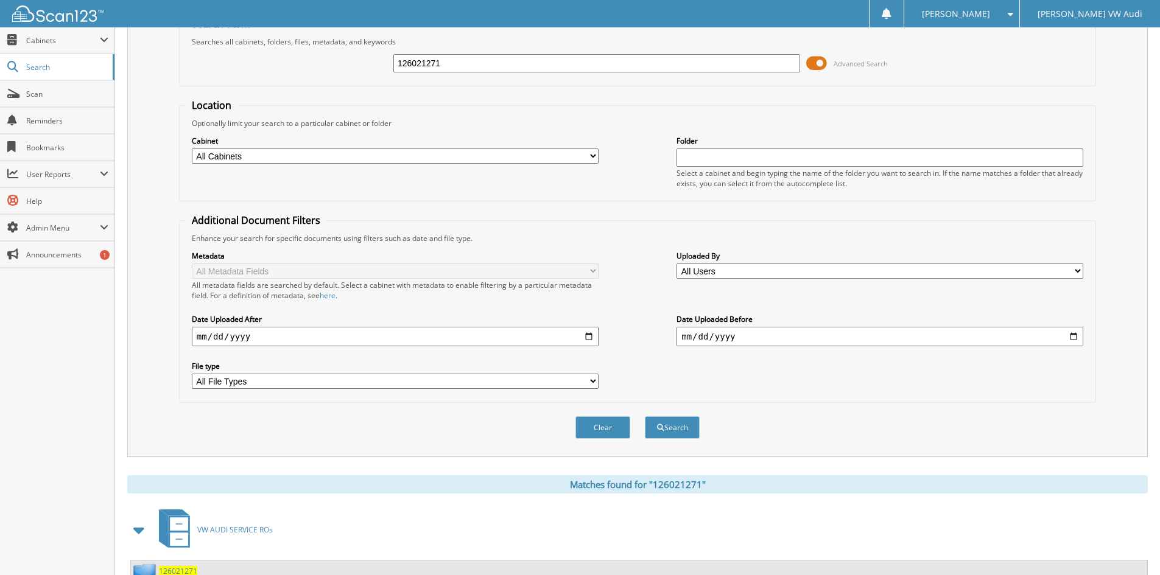
scroll to position [153, 0]
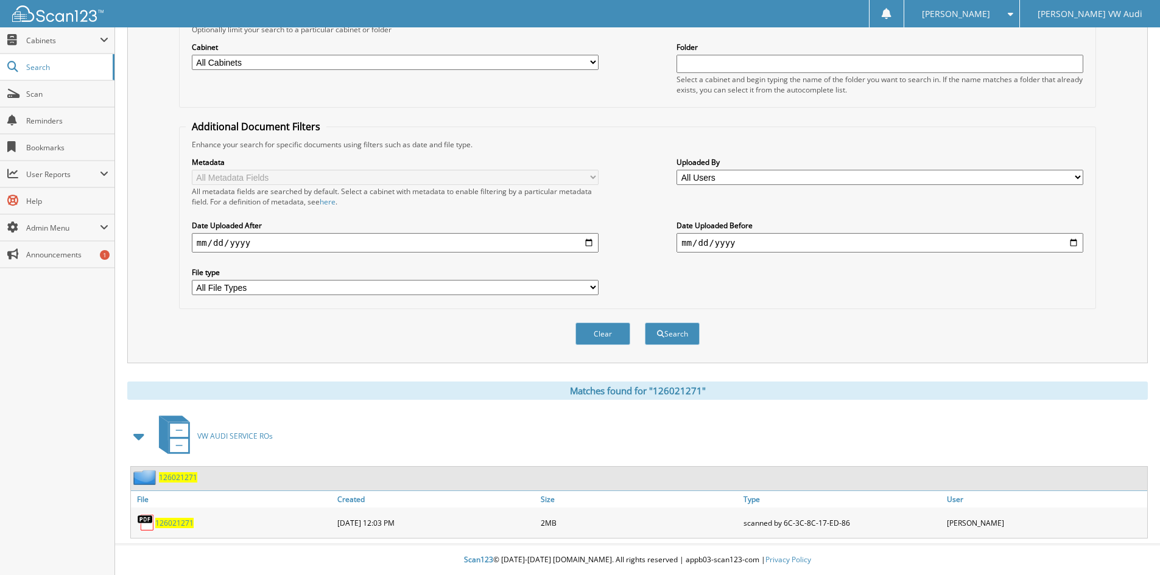
click at [171, 521] on span "126021271" at bounding box center [174, 523] width 38 height 10
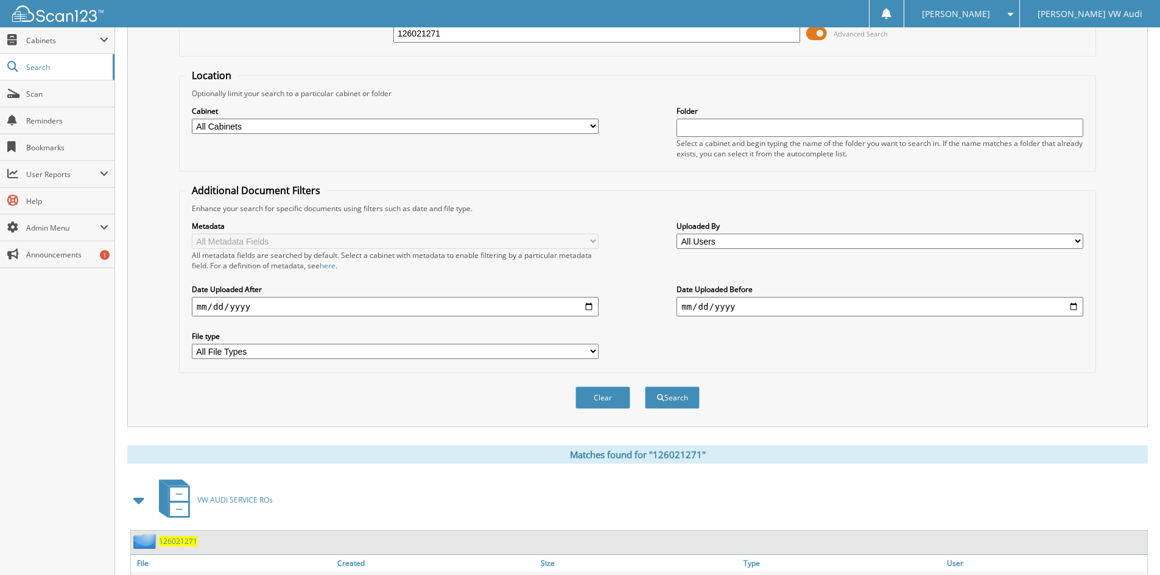
scroll to position [0, 0]
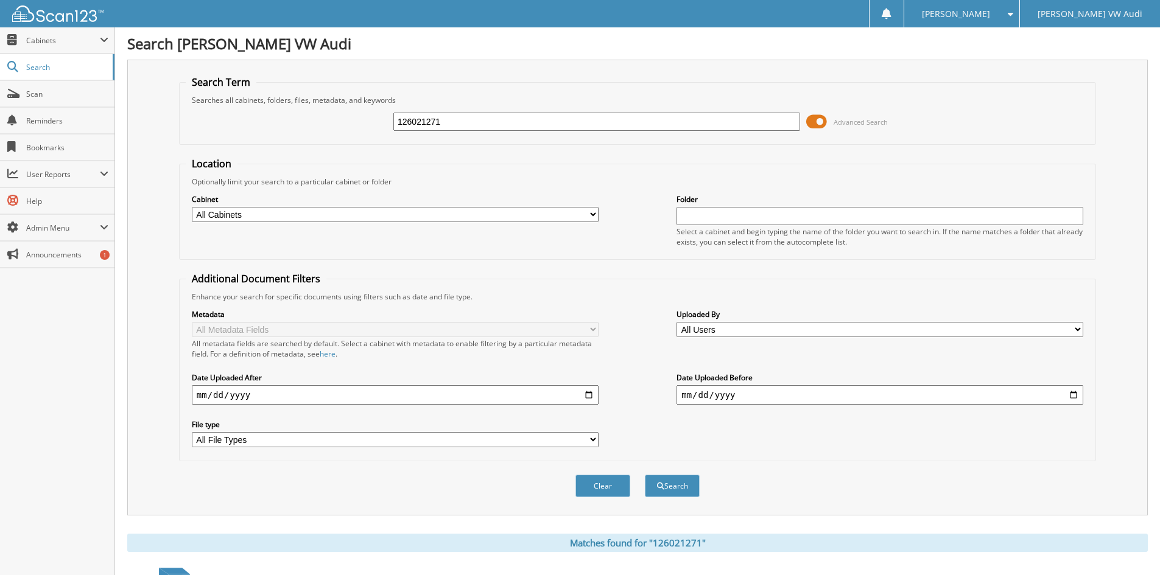
click at [474, 119] on input "126021271" at bounding box center [596, 122] width 407 height 18
type input "126027799"
click at [645, 475] on button "Search" at bounding box center [672, 486] width 55 height 23
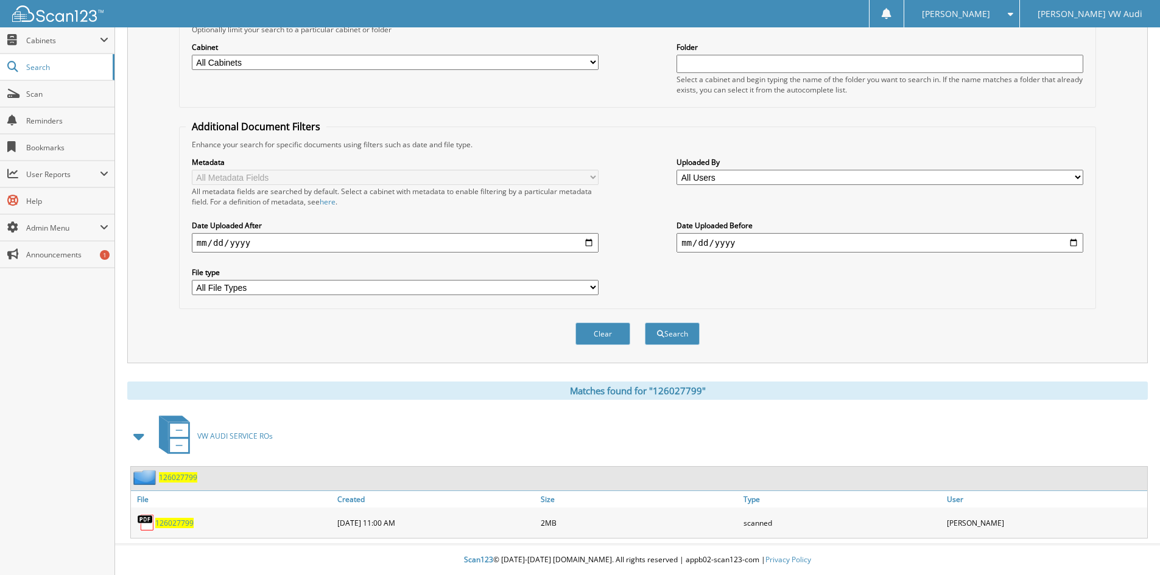
scroll to position [153, 0]
click at [171, 521] on span "126027799" at bounding box center [174, 523] width 38 height 10
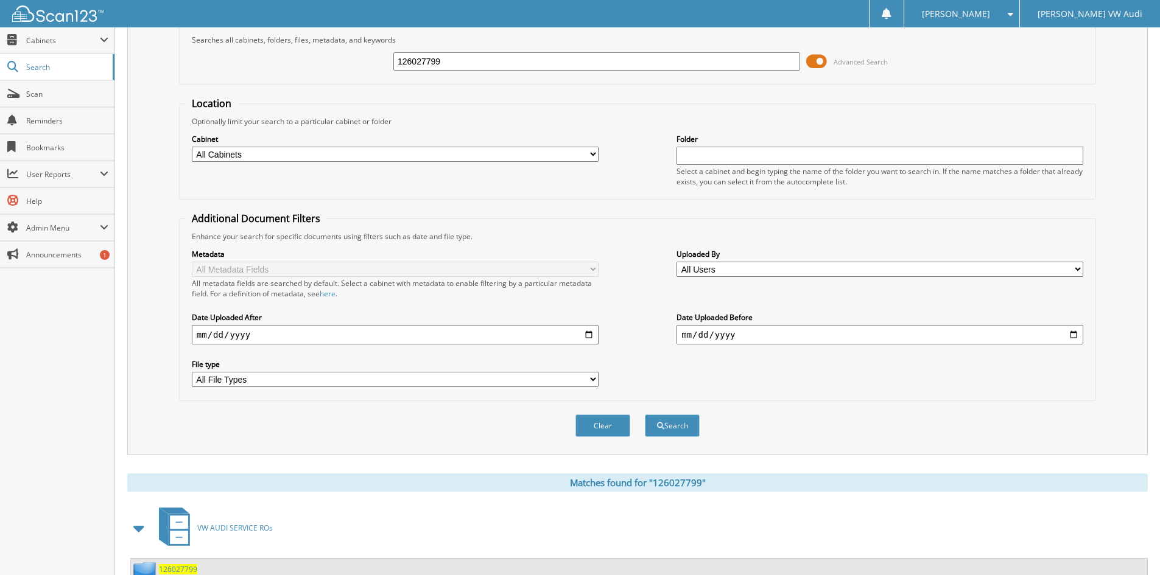
scroll to position [0, 0]
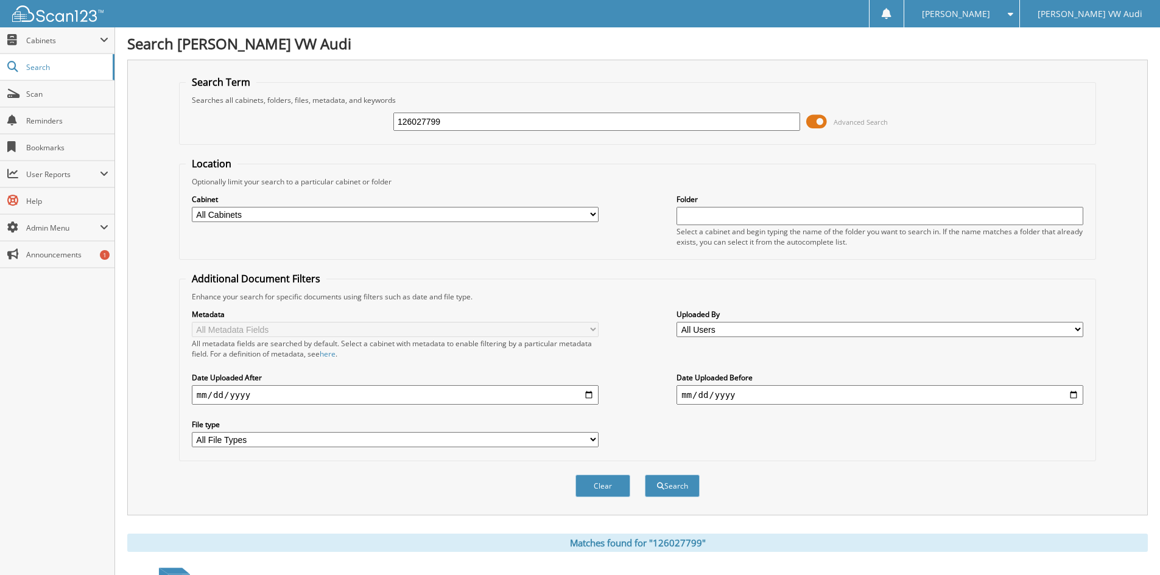
click at [485, 125] on input "126027799" at bounding box center [596, 122] width 407 height 18
type input "126027664"
click at [645, 475] on button "Search" at bounding box center [672, 486] width 55 height 23
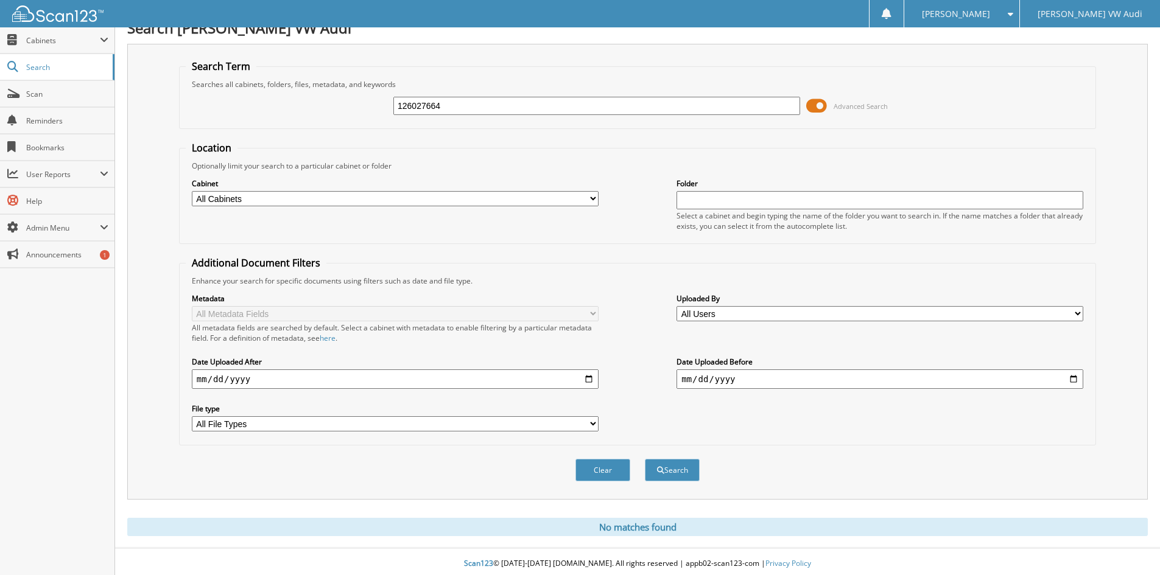
scroll to position [20, 0]
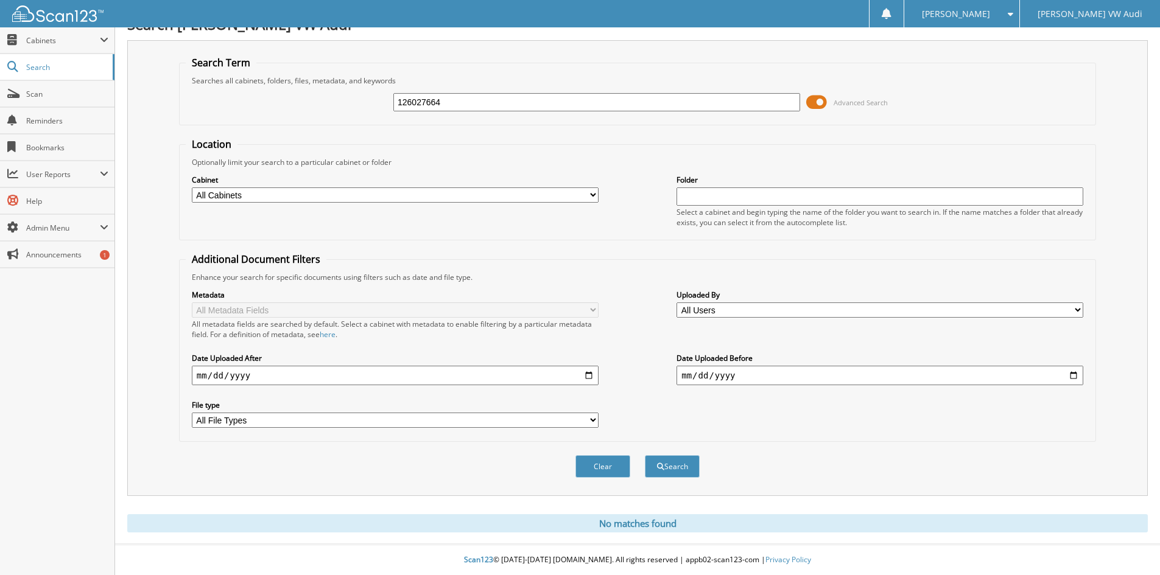
click at [462, 105] on input "126027664" at bounding box center [596, 102] width 407 height 18
click at [645, 455] on button "Search" at bounding box center [672, 466] width 55 height 23
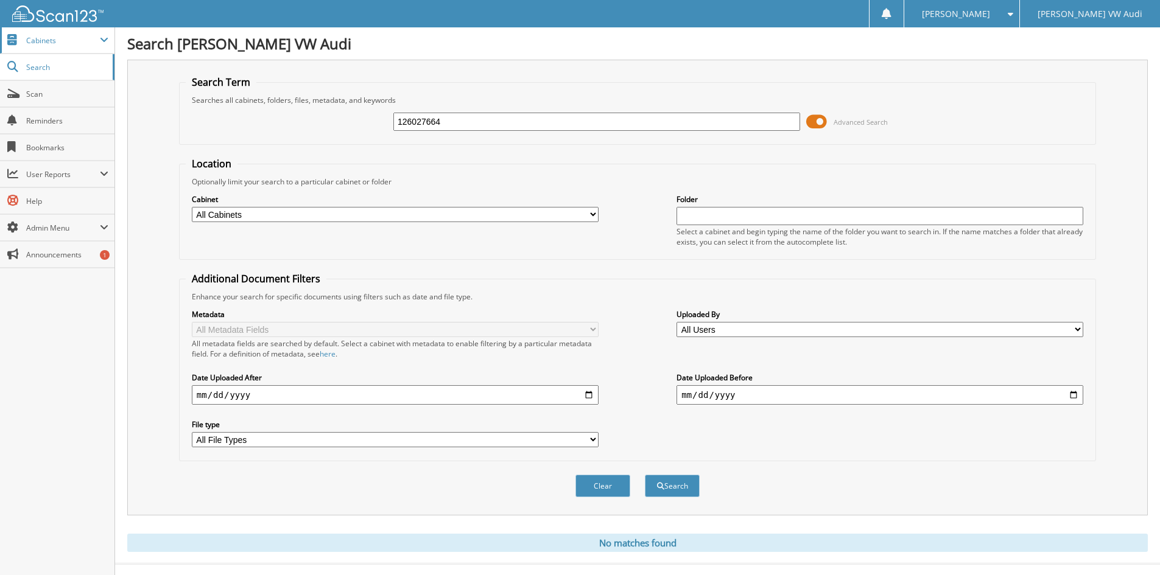
click at [44, 37] on span "Cabinets" at bounding box center [63, 40] width 74 height 10
click at [100, 36] on span at bounding box center [104, 40] width 9 height 10
click at [104, 37] on span at bounding box center [104, 40] width 9 height 10
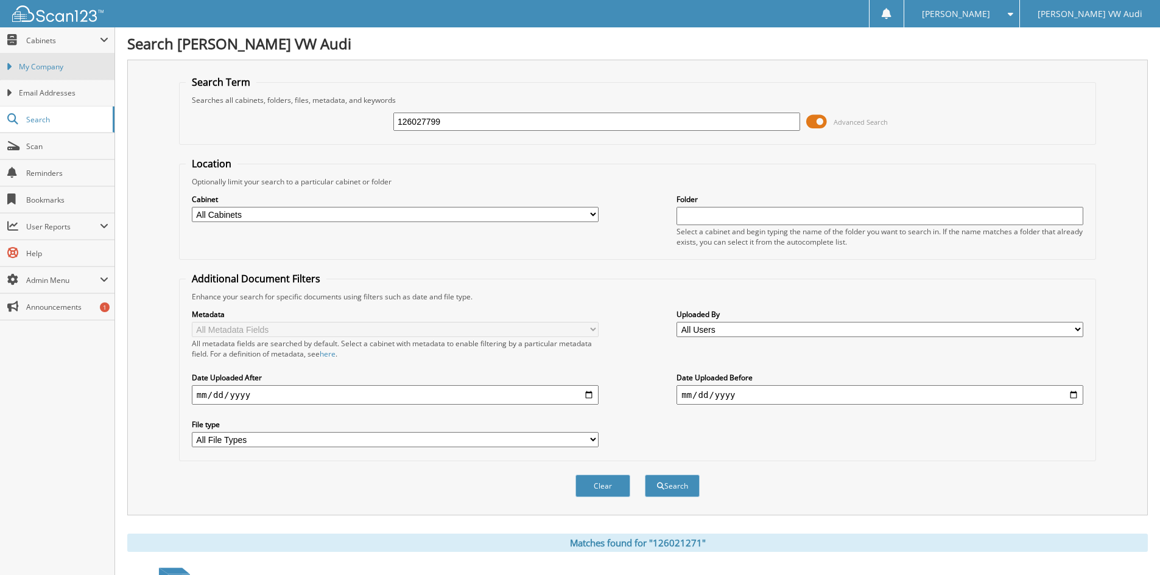
click at [87, 55] on link "My Company" at bounding box center [57, 67] width 114 height 26
